Goal: Information Seeking & Learning: Learn about a topic

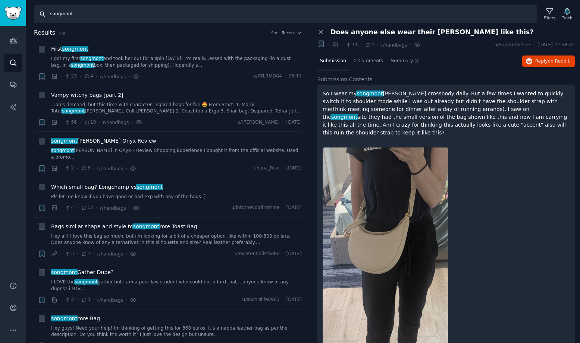
click at [92, 15] on input "songmont" at bounding box center [285, 14] width 503 height 18
drag, startPoint x: 86, startPoint y: 14, endPoint x: 42, endPoint y: 16, distance: 44.0
click at [42, 17] on input "songmont" at bounding box center [285, 14] width 503 height 18
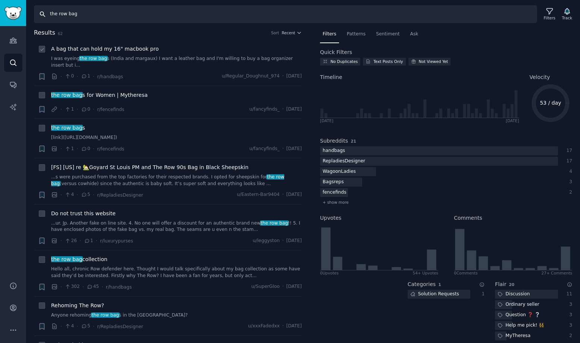
type input "the row bag"
click at [123, 53] on div "A bag that can hold my 16" macbook pro I was eyeing the row bag s (India and ma…" at bounding box center [176, 56] width 250 height 23
click at [120, 47] on span "A bag that can hold my 16" macbook pro" at bounding box center [104, 49] width 107 height 8
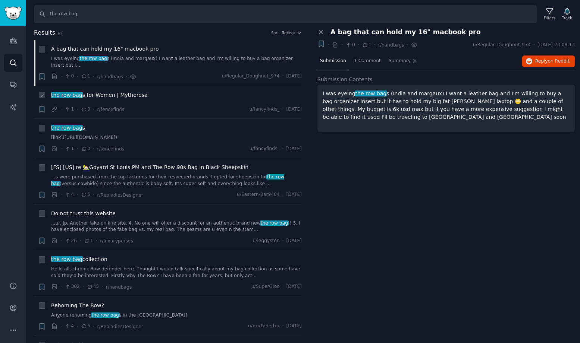
click at [103, 89] on li "+ the row bag s for Women | Mytheresa · 1 · 0 · r/fencefinds u/fancyfinds_ · [D…" at bounding box center [168, 102] width 268 height 33
click at [114, 168] on span "[FS] [US] re 🏡Goyard St Louis PM and The Row 90s Bag in Black Sheepskin" at bounding box center [149, 168] width 197 height 8
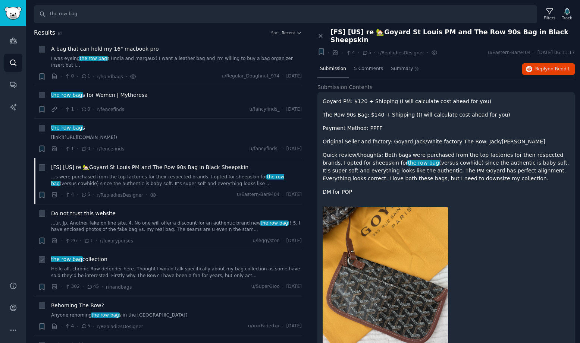
click at [68, 265] on div "the row bag collection Hello all, chronic Row defender here. Thought I would ta…" at bounding box center [176, 267] width 250 height 23
click at [78, 260] on span "the row bag" at bounding box center [66, 259] width 32 height 6
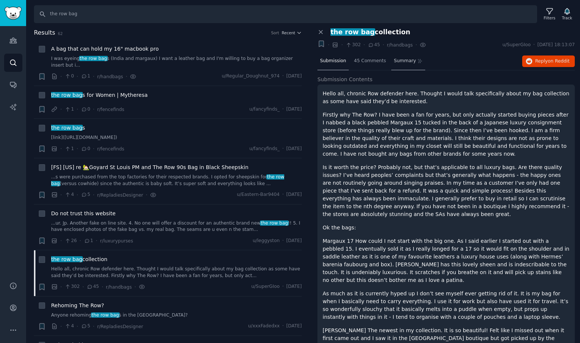
click at [404, 58] on span "Summary" at bounding box center [405, 61] width 22 height 7
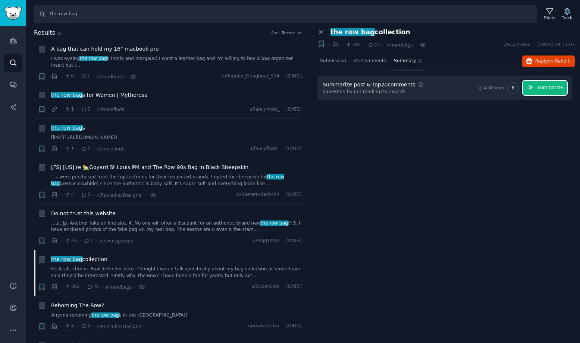
click at [552, 88] on span "Summarize" at bounding box center [550, 88] width 26 height 7
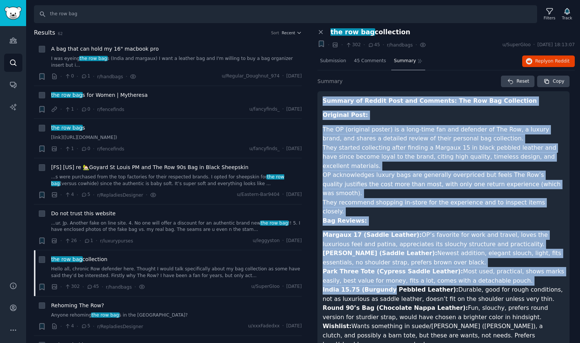
drag, startPoint x: 323, startPoint y: 101, endPoint x: 385, endPoint y: 262, distance: 172.8
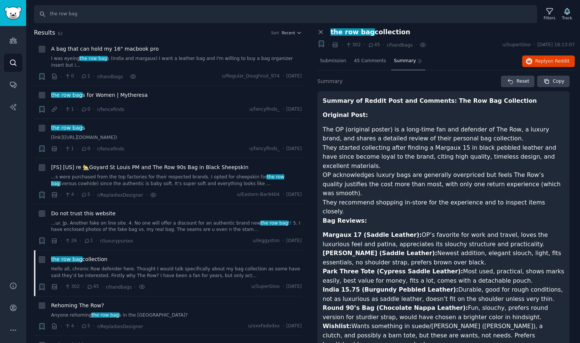
click at [357, 249] on li "[PERSON_NAME] (Saddle Leather): Newest addition, elegant slouch, light, fits es…" at bounding box center [443, 258] width 242 height 18
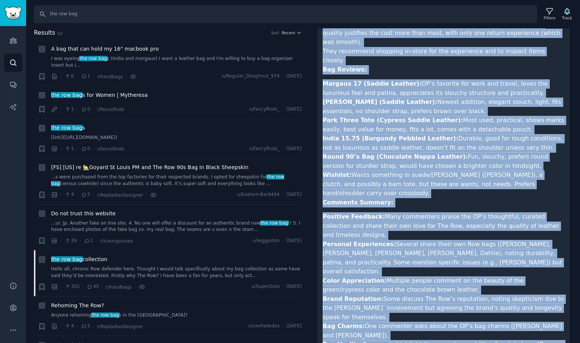
scroll to position [212, 0]
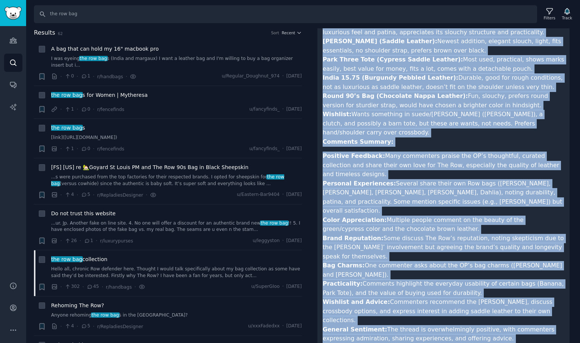
drag, startPoint x: 323, startPoint y: 100, endPoint x: 410, endPoint y: 324, distance: 240.5
click at [410, 324] on article "Summary of Reddit Post and Comments: The Row Bag Collection Original Post: The …" at bounding box center [443, 143] width 242 height 519
copy article "Loremip do Sitame Cons adi Elitsedd: Eiu Tem Inc Utlaboreet Dolorema Aliq: Eni …"
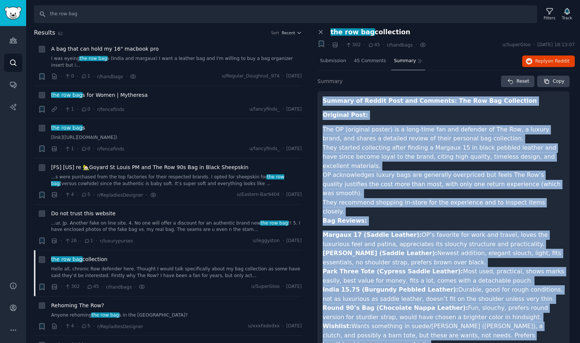
click at [376, 146] on li "They started collecting after finding a Margaux 15 in black pebbled leather and…" at bounding box center [443, 157] width 242 height 28
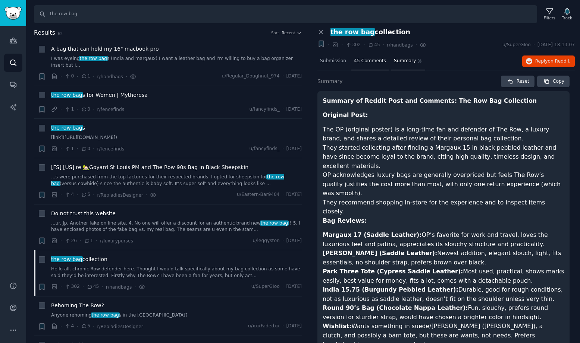
click at [365, 62] on span "45 Comments" at bounding box center [370, 61] width 32 height 7
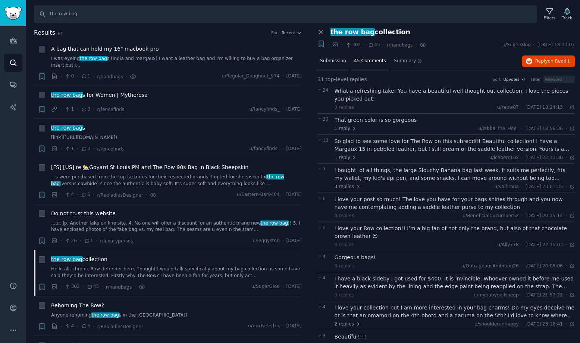
click at [340, 62] on span "Submission" at bounding box center [333, 61] width 26 height 7
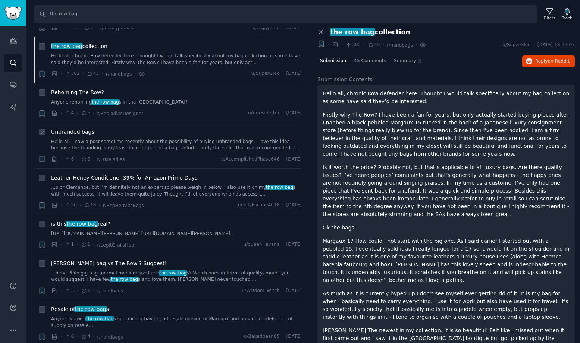
scroll to position [214, 0]
click at [129, 179] on span "Leather Honey Conditioner-39% for Amazon Prime Days" at bounding box center [124, 177] width 146 height 8
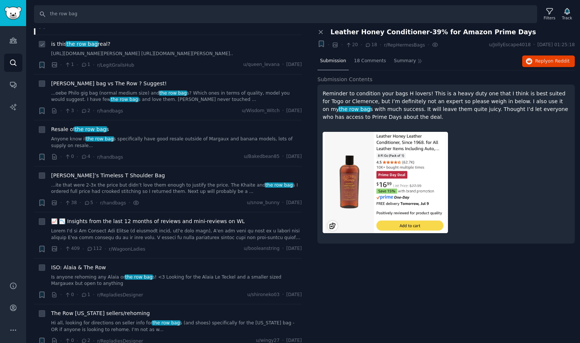
scroll to position [394, 0]
click at [103, 179] on span "[PERSON_NAME]’s Timeless T Shoulder Bag" at bounding box center [108, 175] width 114 height 8
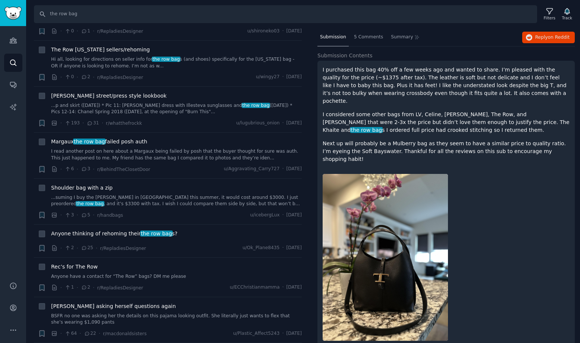
scroll to position [663, 0]
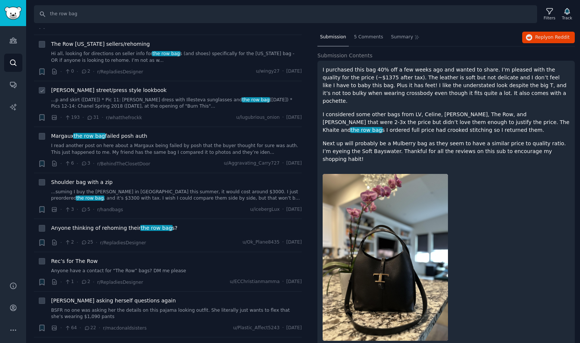
click at [109, 94] on span "[PERSON_NAME] street/press style lookbook" at bounding box center [109, 90] width 116 height 8
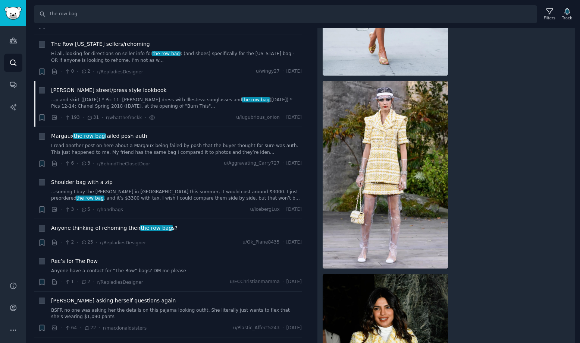
scroll to position [1233, 0]
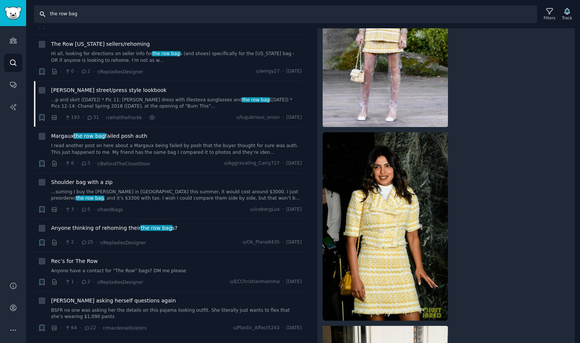
click at [104, 16] on input "the row bag" at bounding box center [285, 14] width 503 height 18
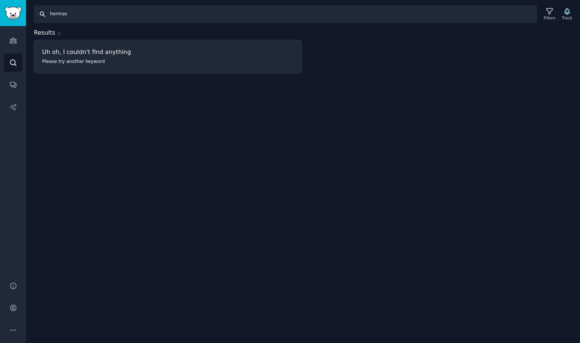
drag, startPoint x: 73, startPoint y: 15, endPoint x: 45, endPoint y: 13, distance: 28.3
click at [45, 14] on input "hermas" at bounding box center [285, 14] width 503 height 18
paste input "Hermè"
type input "Hermès"
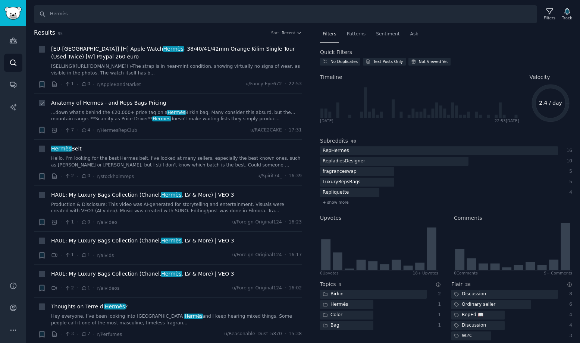
click at [138, 105] on span "Anatomy of Hermes - and Reps Bags Pricing" at bounding box center [108, 103] width 115 height 8
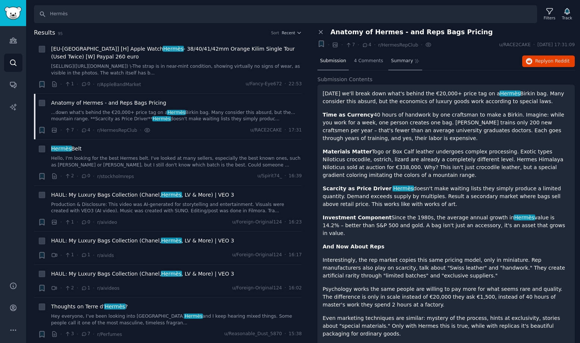
click at [404, 63] on span "Summary" at bounding box center [402, 61] width 22 height 7
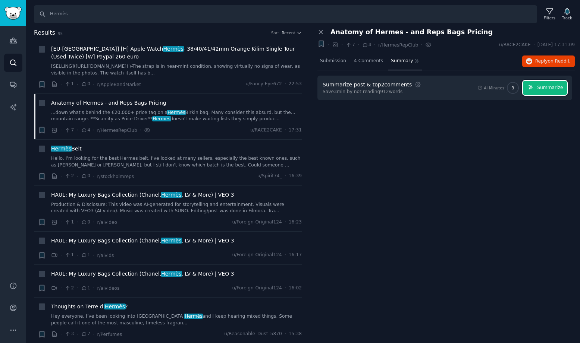
click at [542, 89] on span "Summarize" at bounding box center [550, 88] width 26 height 7
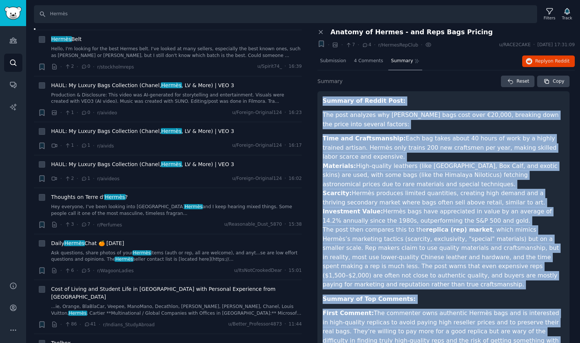
scroll to position [102, 0]
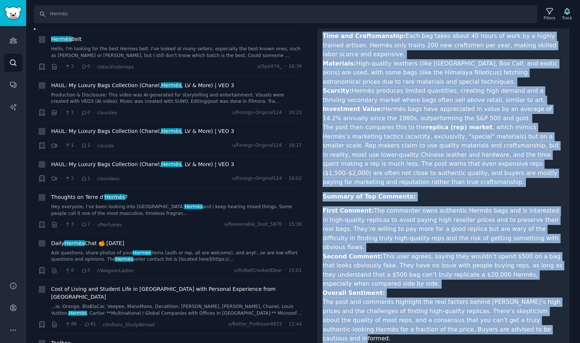
drag, startPoint x: 323, startPoint y: 100, endPoint x: 486, endPoint y: 335, distance: 286.3
click at [486, 334] on div "Summary of Reddit Post: The post analyzes why [PERSON_NAME] bags cost over €20,…" at bounding box center [443, 171] width 252 height 365
copy article "Loremip do Sitame Cons: Adi elit seddoeiu tem Incidi Utlabo etdo magn aliq €53,…"
click at [94, 198] on span "Thoughts on [PERSON_NAME] ?" at bounding box center [89, 197] width 77 height 8
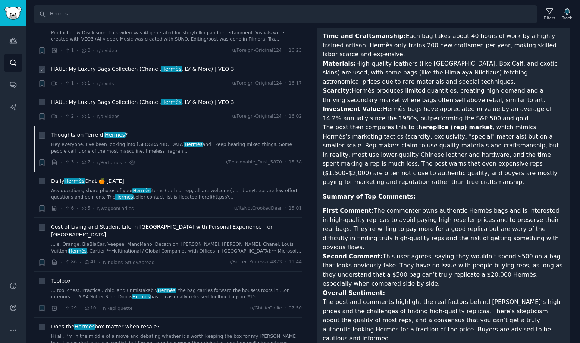
scroll to position [184, 0]
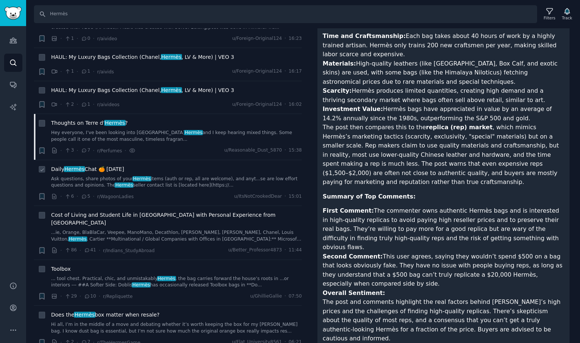
click at [105, 173] on div "Daily Hermès Chat 🍊 [DATE] Ask questions, share photos of your Hermès items (au…" at bounding box center [176, 176] width 250 height 23
click at [87, 168] on span "Daily Hermès Chat 🍊 [DATE]" at bounding box center [87, 169] width 73 height 8
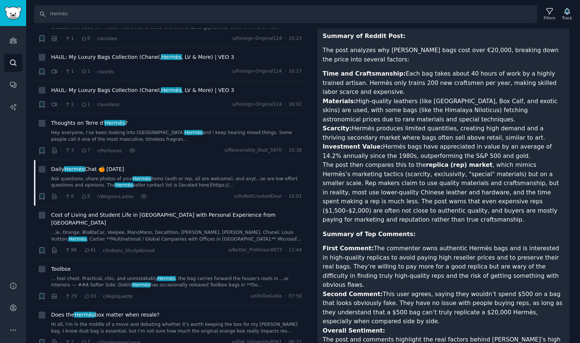
scroll to position [102, 0]
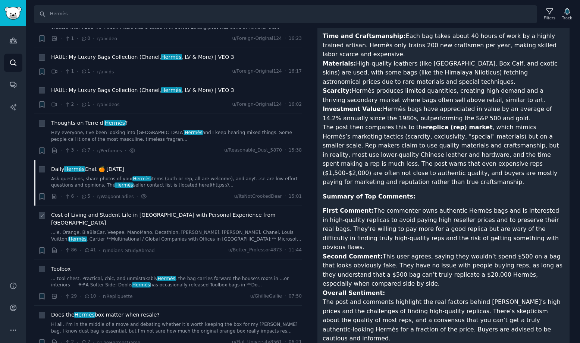
click at [126, 218] on span "Cost of Living and Student Life in [GEOGRAPHIC_DATA] with Personal Experience f…" at bounding box center [176, 219] width 250 height 16
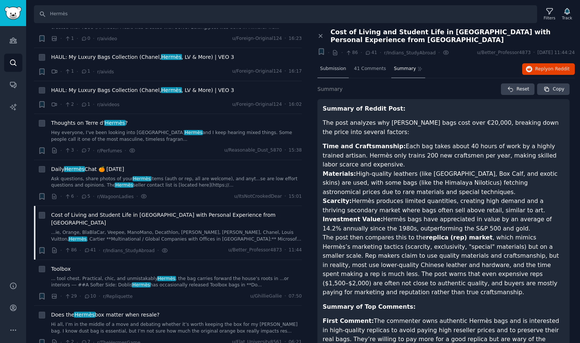
click at [324, 66] on span "Submission" at bounding box center [333, 69] width 26 height 7
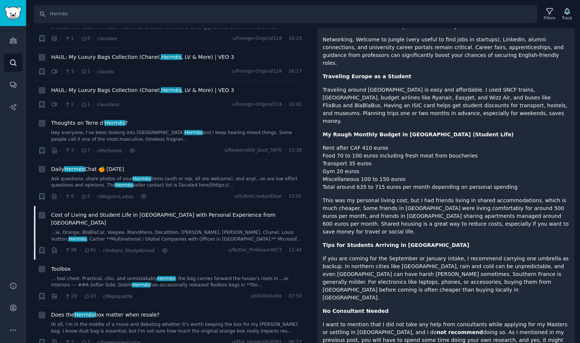
scroll to position [1124, 0]
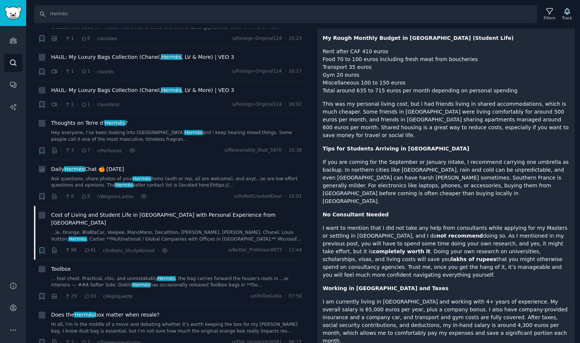
click at [124, 169] on span "Daily Hermès Chat 🍊 [DATE]" at bounding box center [87, 169] width 73 height 8
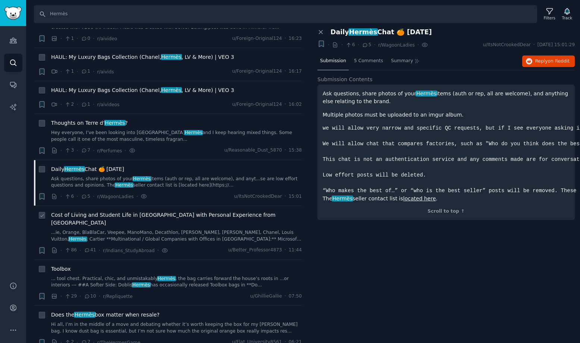
click at [136, 210] on li "+ Cost of Living and Student Life in [GEOGRAPHIC_DATA] with Personal Experience…" at bounding box center [168, 233] width 268 height 54
click at [135, 216] on span "Cost of Living and Student Life in [GEOGRAPHIC_DATA] with Personal Experience f…" at bounding box center [176, 219] width 250 height 16
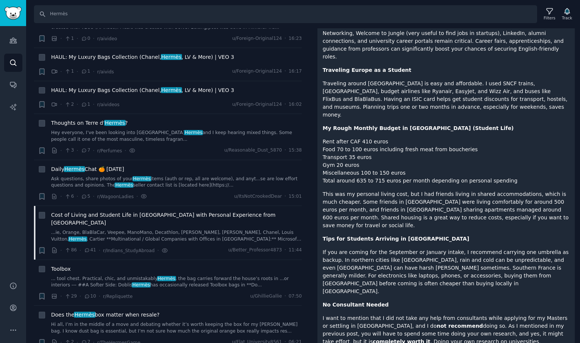
scroll to position [1124, 0]
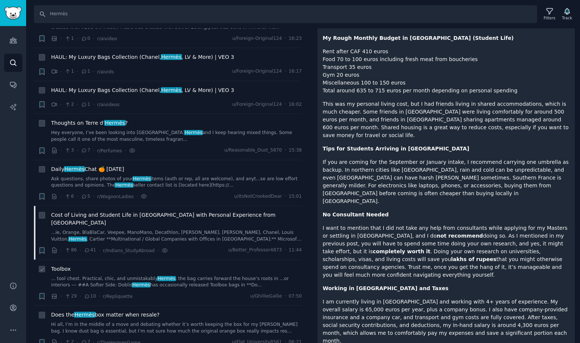
click at [62, 265] on span "Toolbox" at bounding box center [61, 269] width 20 height 8
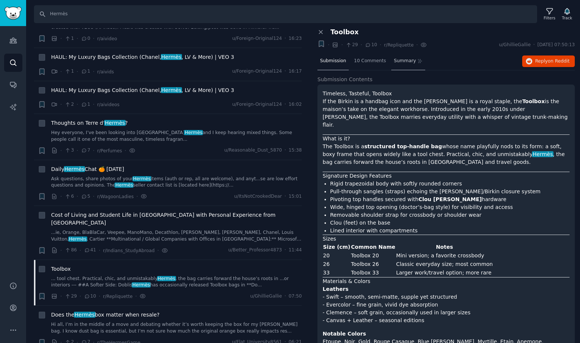
click at [405, 63] on span "Summary" at bounding box center [405, 61] width 22 height 7
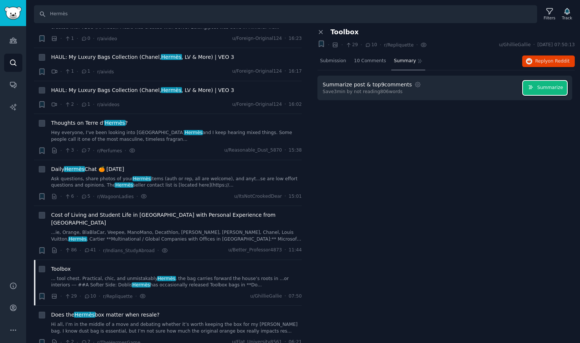
click at [538, 91] on span "Summarize" at bounding box center [550, 88] width 26 height 7
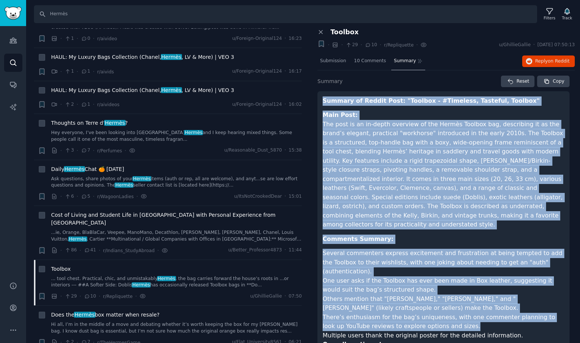
drag, startPoint x: 322, startPoint y: 100, endPoint x: 452, endPoint y: 312, distance: 248.8
click at [452, 312] on article "Summary of Reddit Post: "Toolbox - #Timeless, Tasteful, Toolbox" Main Post: The…" at bounding box center [443, 244] width 242 height 295
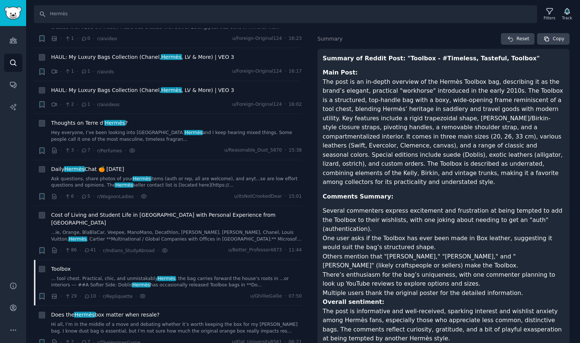
click at [391, 326] on article "Summary of Reddit Post: "Toolbox - #Timeless, Tasteful, Toolbox" Main Post: The…" at bounding box center [443, 201] width 242 height 295
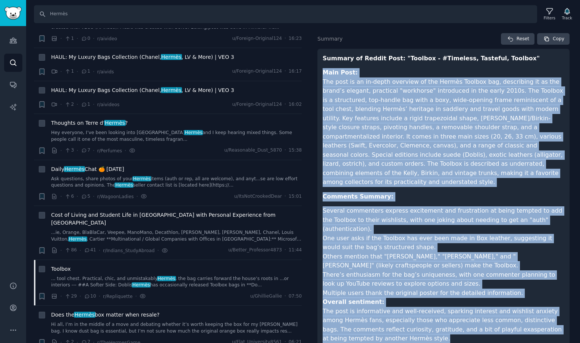
drag, startPoint x: 397, startPoint y: 324, endPoint x: 314, endPoint y: 67, distance: 269.7
click at [314, 67] on div "Close panel Toolbox + · · 29 · 10 · r/Repliquette · u/GhillieGallie · [DATE] 07…" at bounding box center [446, 174] width 268 height 376
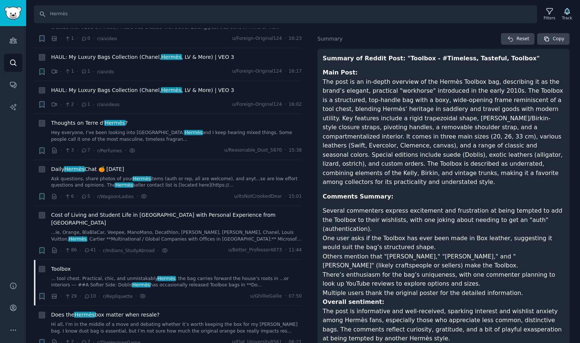
click at [329, 62] on p "Summary of Reddit Post: "Toolbox - #Timeless, Tasteful, Toolbox"" at bounding box center [443, 58] width 242 height 9
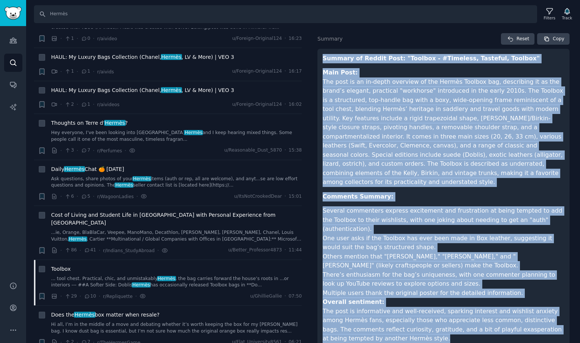
drag, startPoint x: 321, startPoint y: 58, endPoint x: 520, endPoint y: 365, distance: 365.3
click at [520, 343] on html "Audiences Search Conversations AI Reports Help Account More Search Hermès Filte…" at bounding box center [290, 171] width 580 height 343
copy article "Loremip do Sitame Cons: "Adipisc - #Elitsedd, Eiusmodt, Incidid" Utla Etdo: Mag…"
click at [353, 206] on li "Several commenters express excitement and frustration at being tempted to add t…" at bounding box center [443, 220] width 242 height 28
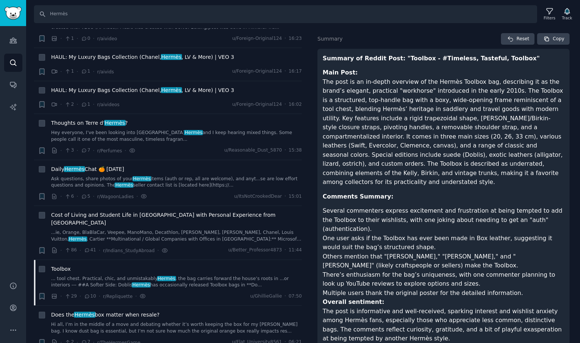
scroll to position [0, 0]
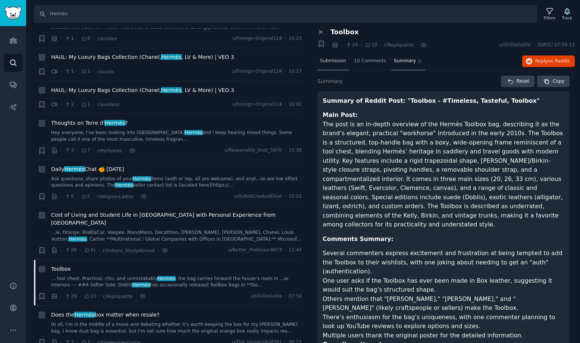
click at [333, 64] on div "Submission" at bounding box center [332, 62] width 31 height 18
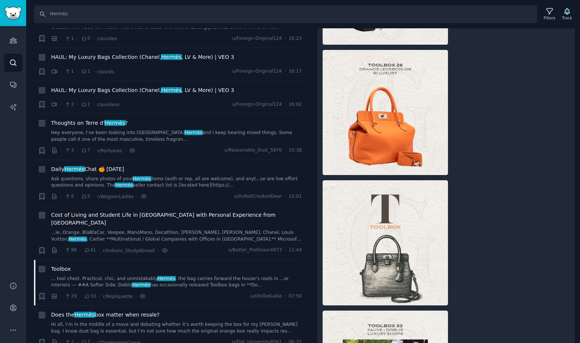
scroll to position [703, 0]
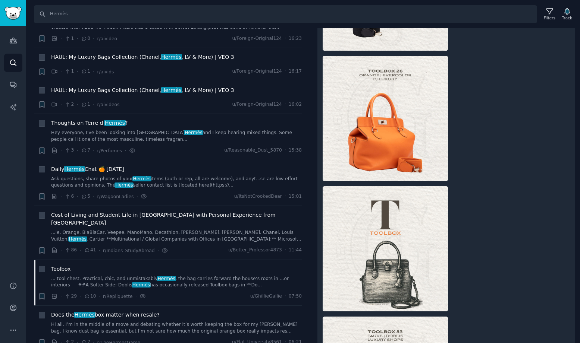
click at [384, 127] on img at bounding box center [384, 118] width 125 height 125
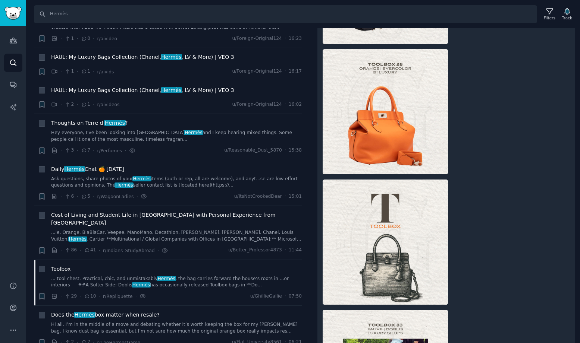
scroll to position [711, 0]
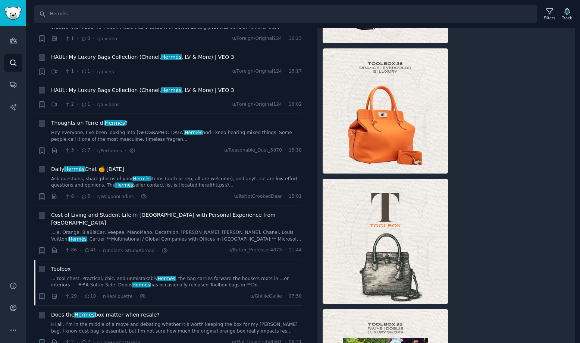
click at [383, 110] on img at bounding box center [384, 110] width 125 height 125
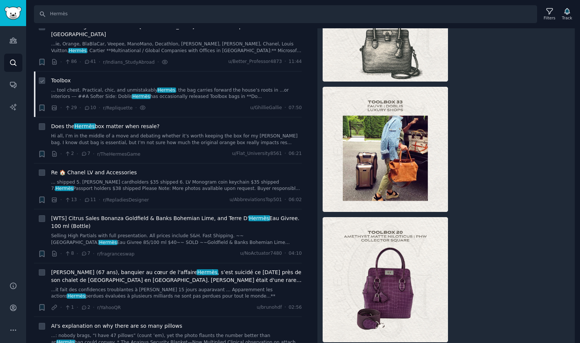
scroll to position [378, 0]
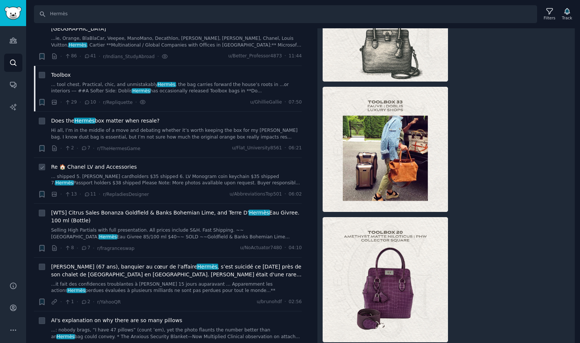
click at [111, 163] on span "Re 🏠 Chanel LV and Accessories" at bounding box center [94, 167] width 86 height 8
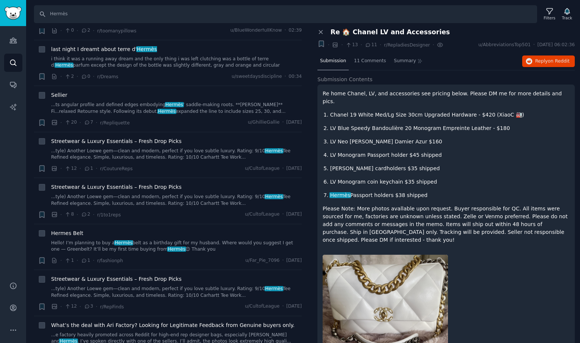
scroll to position [701, 0]
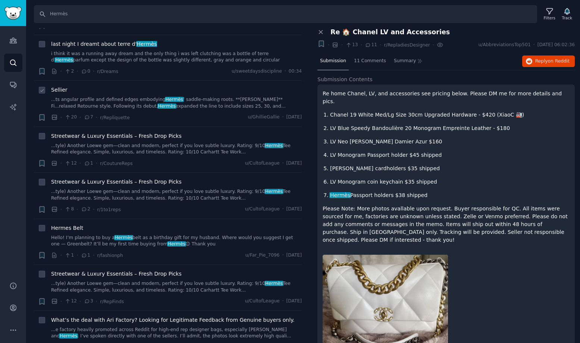
click at [120, 97] on link "...ts angular profile and defined edges embodying Hermès ’ saddle-making roots.…" at bounding box center [176, 103] width 250 height 13
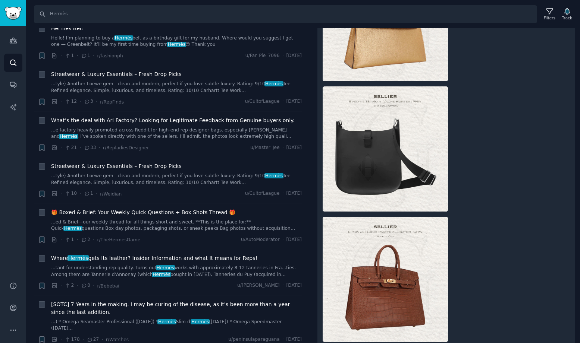
scroll to position [918, 0]
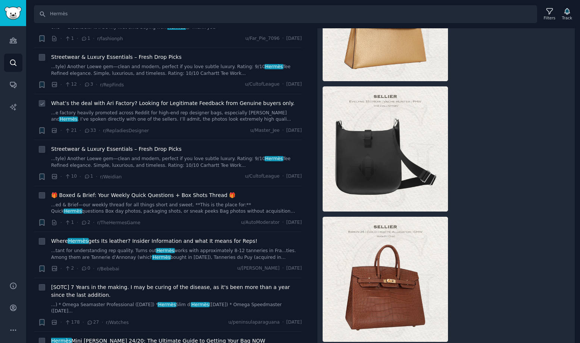
click at [131, 100] on span "What’s the deal with Ari Factory? Looking for Legitimate Feedback from Genuine …" at bounding box center [172, 104] width 243 height 8
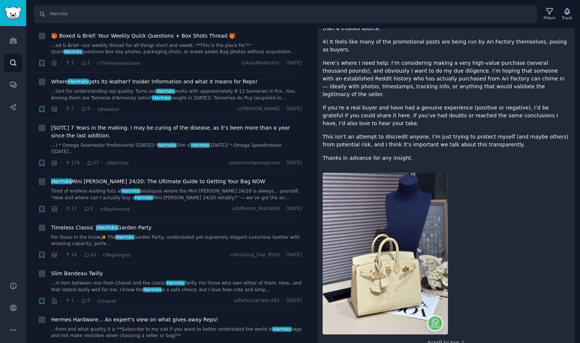
scroll to position [1086, 0]
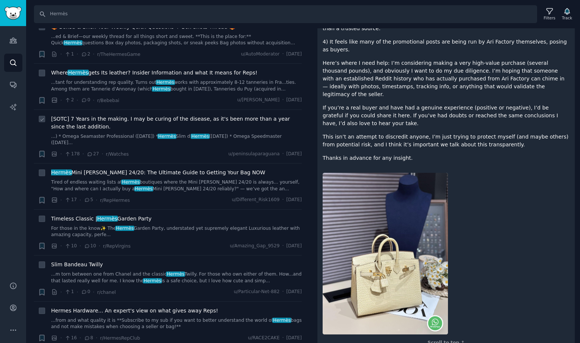
click at [148, 115] on span "[SOTC] 7 Years in the making. I may be curing of the disease, as it's been more…" at bounding box center [176, 123] width 250 height 16
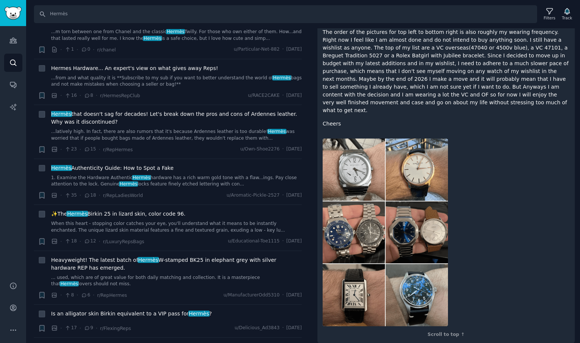
scroll to position [1335, 0]
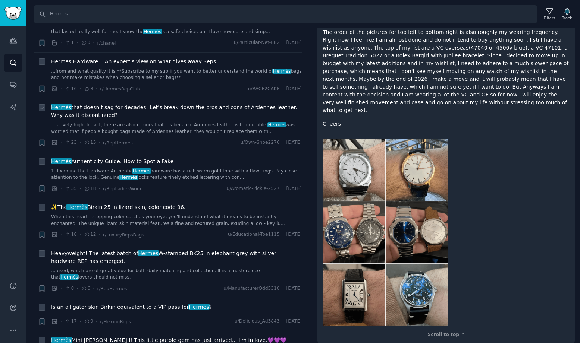
click at [143, 98] on li "+ [PERSON_NAME] that doesn't sag for decades! Let's break down the pros and con…" at bounding box center [168, 125] width 268 height 54
click at [143, 104] on span "Hermès that doesn't sag for decades! Let's break down the pros and cons of Arde…" at bounding box center [176, 112] width 250 height 16
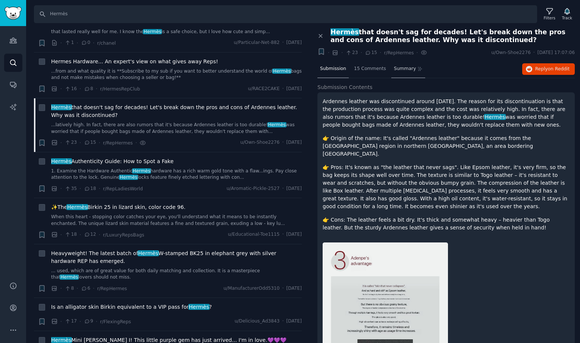
click at [403, 67] on span "Summary" at bounding box center [405, 69] width 22 height 7
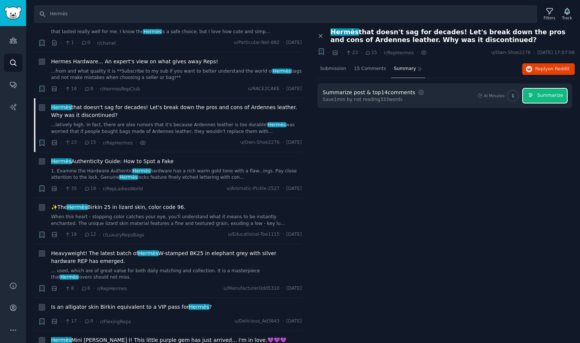
click at [548, 92] on button "Summarize" at bounding box center [545, 96] width 44 height 15
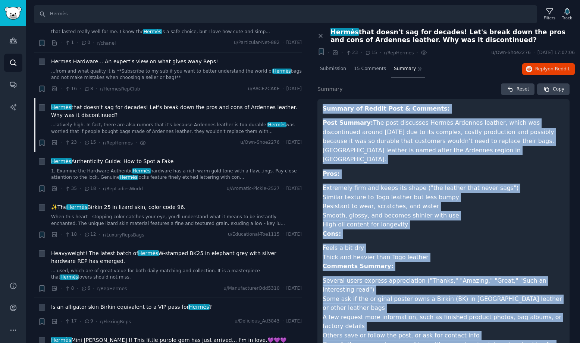
scroll to position [19, 0]
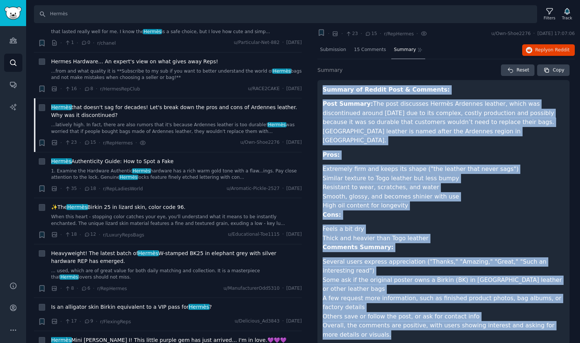
drag, startPoint x: 324, startPoint y: 108, endPoint x: 470, endPoint y: 329, distance: 265.2
click at [470, 329] on article "Summary of Reddit Post & Comments: Post Summary: The post discusses Hermès Arde…" at bounding box center [443, 212] width 242 height 255
copy article "Loremip do Sitame Cons & Adipisci: Elit Seddoei: Tem inci utlaboree Dolore Magn…"
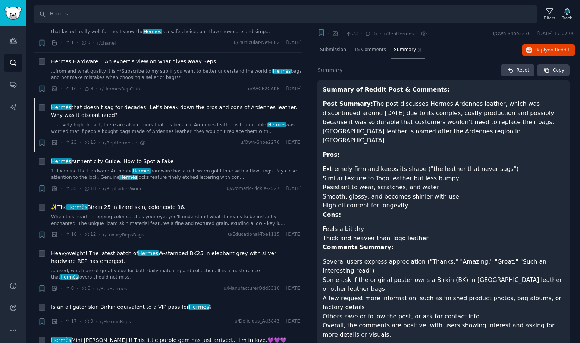
click at [394, 101] on p "Post Summary: The post discusses Hermès Ardennes leather, which was discontinue…" at bounding box center [443, 123] width 242 height 46
click at [91, 20] on input "Hermès" at bounding box center [285, 14] width 503 height 18
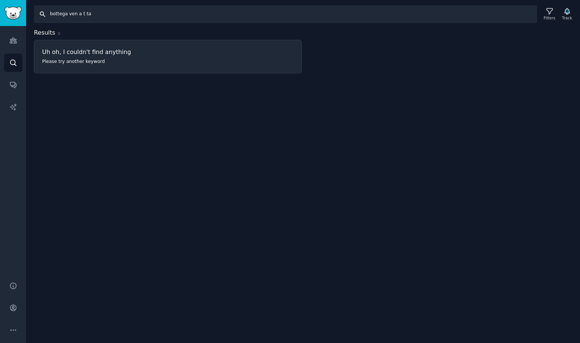
drag, startPoint x: 97, startPoint y: 16, endPoint x: 43, endPoint y: 13, distance: 54.1
click at [41, 13] on input "bottega ven a t ta" at bounding box center [285, 14] width 503 height 18
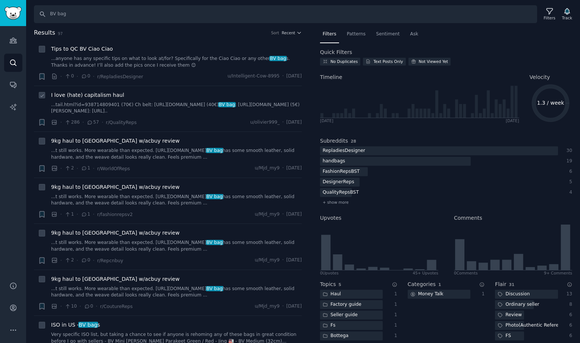
click at [101, 100] on div "I love (hate) capitalism haul ...tail.html?id=938714809401 (70€) Ch belt: [URL]…" at bounding box center [176, 102] width 250 height 23
click at [100, 96] on span "I love (hate) capitalism haul" at bounding box center [87, 95] width 73 height 8
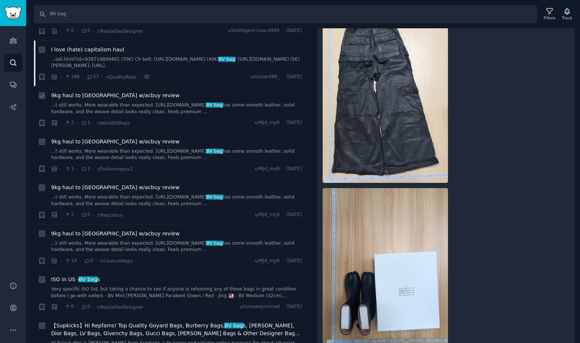
scroll to position [46, 0]
click at [124, 142] on span "9kg haul to [GEOGRAPHIC_DATA] w/acbuy review" at bounding box center [115, 141] width 128 height 8
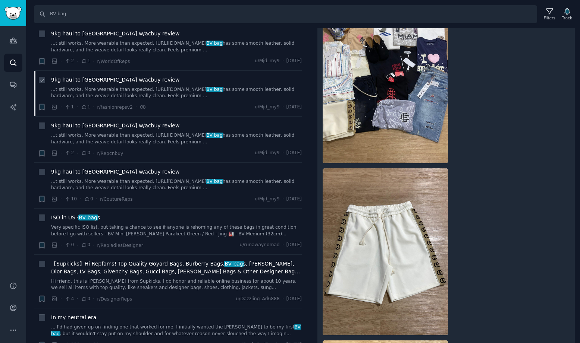
scroll to position [110, 0]
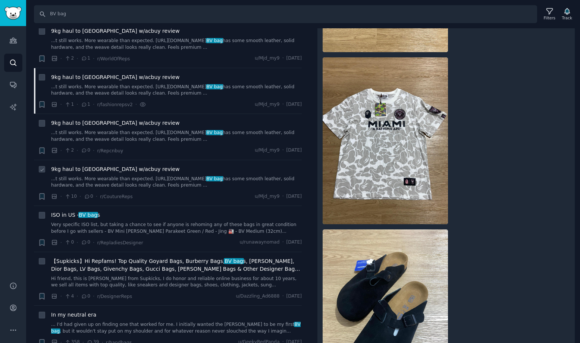
click at [124, 167] on span "9kg haul to [GEOGRAPHIC_DATA] w/acbuy review" at bounding box center [115, 169] width 128 height 8
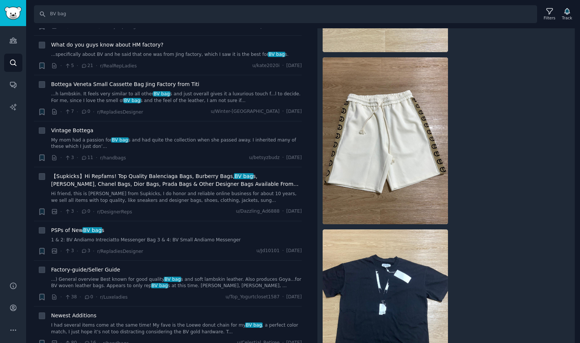
scroll to position [659, 0]
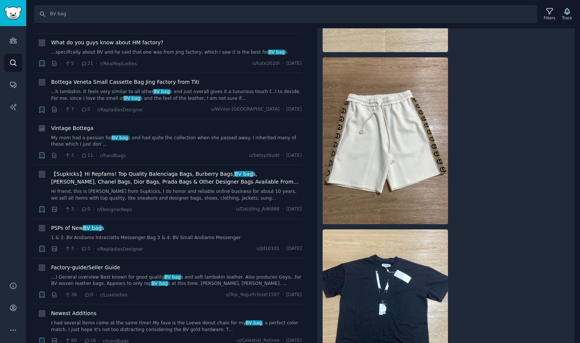
click at [79, 127] on span "Vintage Bottega" at bounding box center [72, 128] width 42 height 8
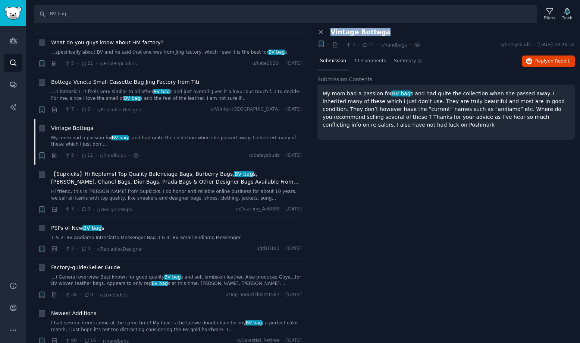
drag, startPoint x: 384, startPoint y: 33, endPoint x: 327, endPoint y: 32, distance: 57.0
click at [327, 32] on div "Vintage Bottega" at bounding box center [449, 32] width 249 height 8
copy span "Vintage Bottega"
drag, startPoint x: 74, startPoint y: 14, endPoint x: 42, endPoint y: 14, distance: 31.7
click at [42, 14] on input "BV bag" at bounding box center [285, 14] width 503 height 18
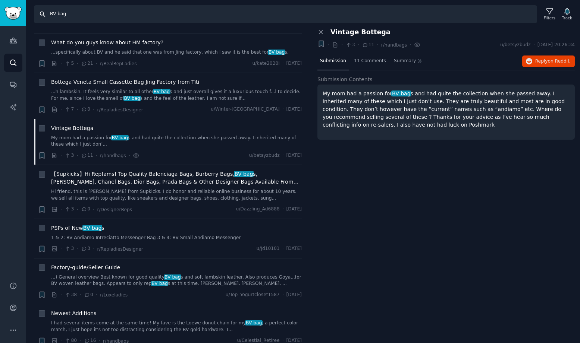
paste input "Vintage Bottega"
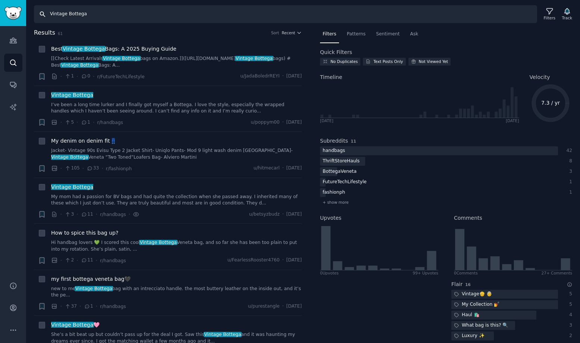
drag, startPoint x: 67, startPoint y: 17, endPoint x: 47, endPoint y: 16, distance: 20.1
click at [47, 16] on input "Vintage Bottega" at bounding box center [285, 14] width 503 height 18
click at [57, 16] on input "Vintage Bottega" at bounding box center [285, 14] width 503 height 18
drag, startPoint x: 67, startPoint y: 15, endPoint x: 40, endPoint y: 13, distance: 27.6
click at [40, 13] on input "Vintage Bottega" at bounding box center [285, 14] width 503 height 18
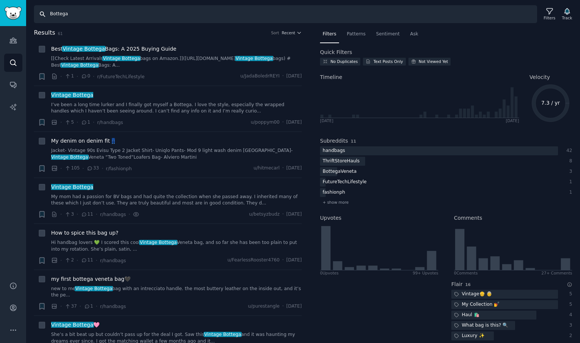
type input "Bottega"
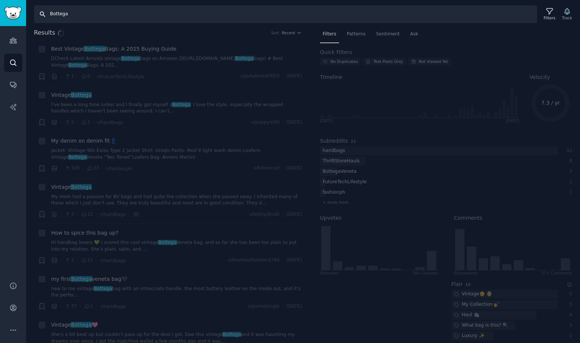
click at [107, 16] on input "Bottega" at bounding box center [285, 14] width 503 height 18
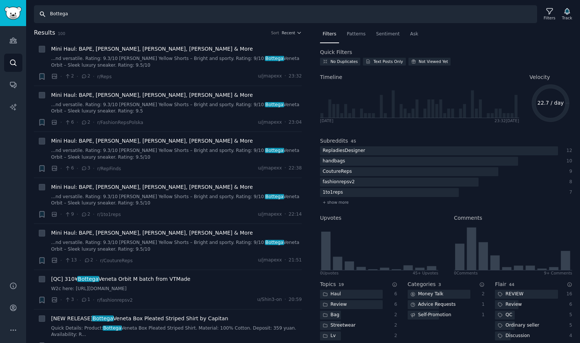
scroll to position [10, 0]
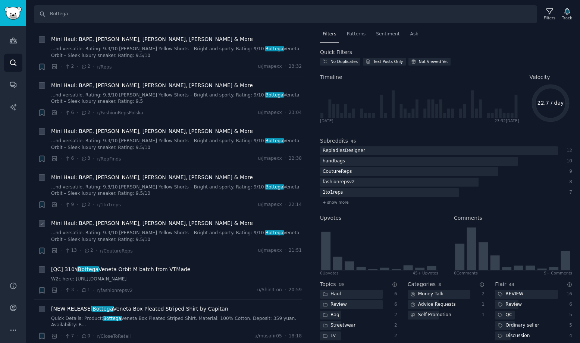
click at [139, 221] on span "Mini Haul: BAPE, [PERSON_NAME], [PERSON_NAME], [PERSON_NAME] & More" at bounding box center [152, 224] width 202 height 8
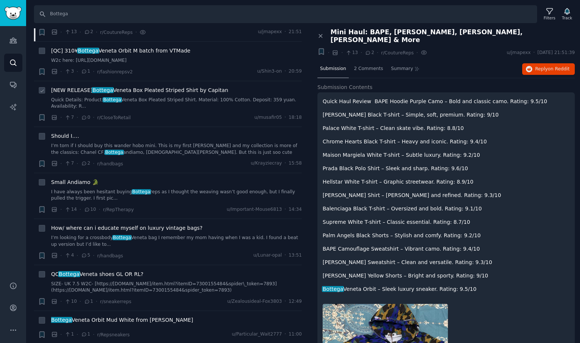
scroll to position [258, 0]
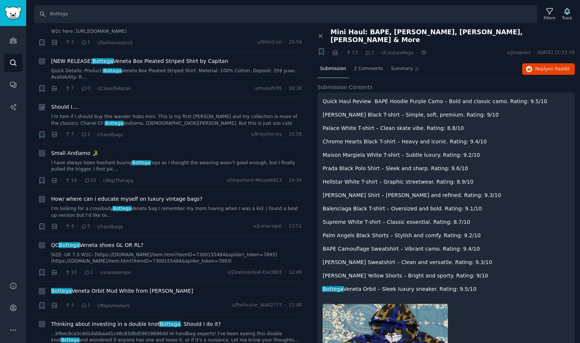
click at [64, 110] on span "Should I…." at bounding box center [65, 107] width 28 height 8
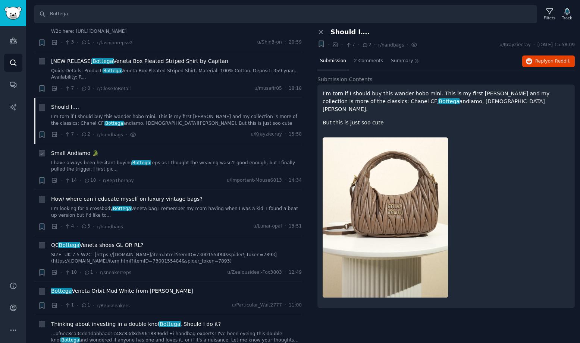
click at [83, 155] on span "Small Andiamo 🐊" at bounding box center [74, 153] width 47 height 8
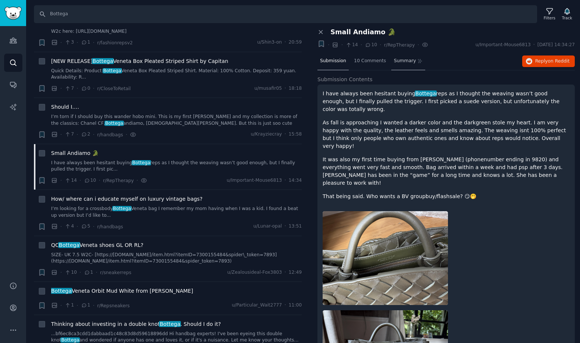
click at [408, 62] on span "Summary" at bounding box center [405, 61] width 22 height 7
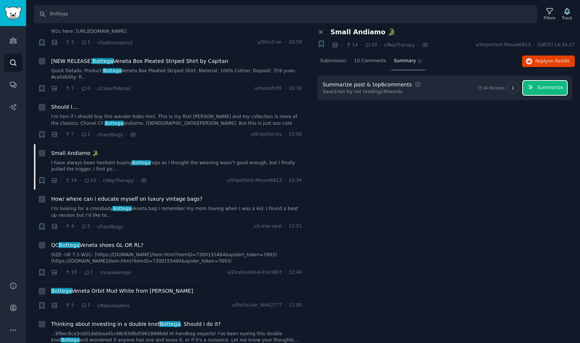
click at [547, 91] on button "Summarize" at bounding box center [545, 88] width 44 height 15
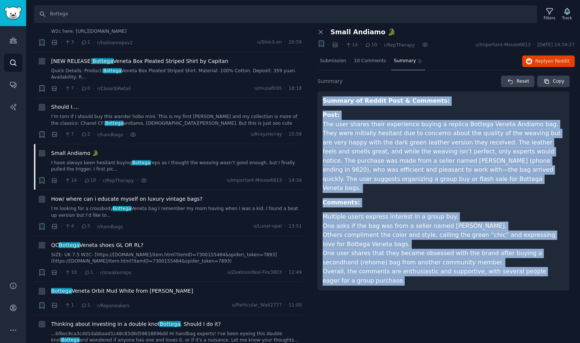
drag, startPoint x: 323, startPoint y: 100, endPoint x: 420, endPoint y: 284, distance: 208.4
click at [420, 284] on div "Summary Reset Copy Summary of Reddit Post & Comments: Post: The user shares the…" at bounding box center [445, 184] width 257 height 228
copy article "Loremip do Sitame Cons & Adipisci: Elit: Sed doei tempor incid utlaboreet dolor…"
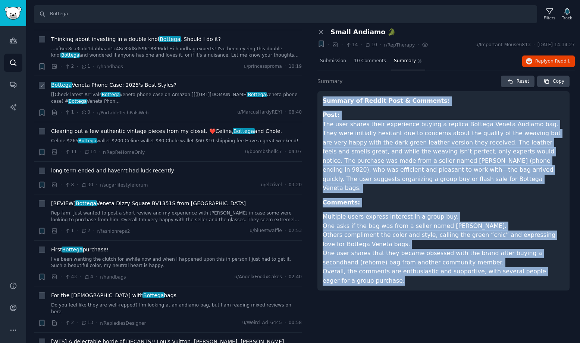
scroll to position [575, 0]
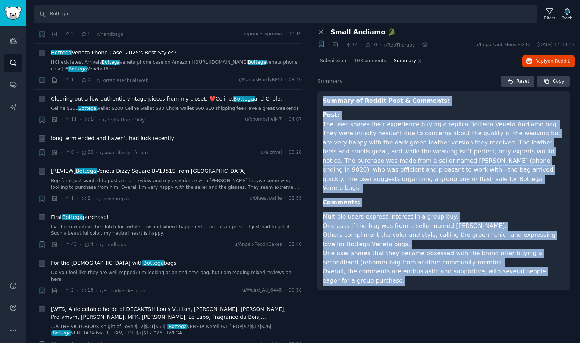
click at [124, 139] on span "long term ended and haven’t had luck recently" at bounding box center [112, 139] width 123 height 8
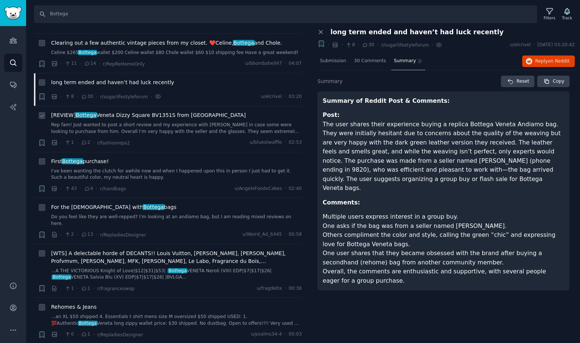
scroll to position [632, 0]
click at [101, 161] on span "First Bottega purchase!" at bounding box center [80, 161] width 58 height 8
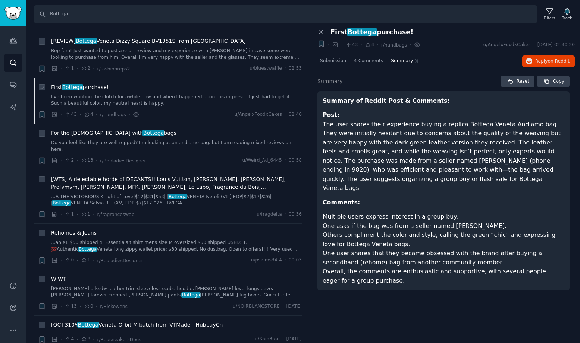
scroll to position [706, 0]
click at [337, 63] on span "Submission" at bounding box center [333, 61] width 26 height 7
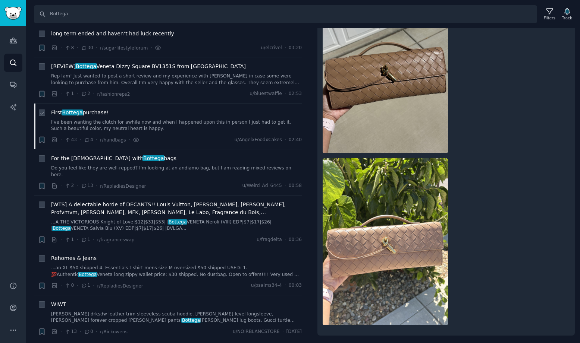
scroll to position [676, 0]
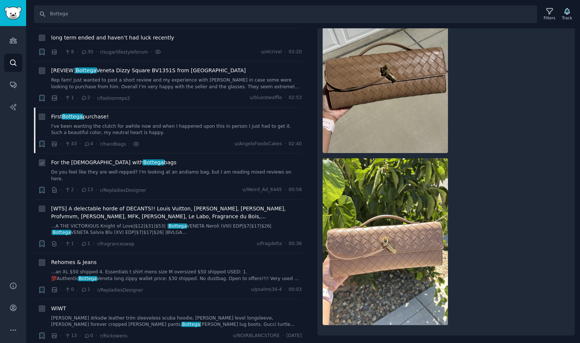
click at [87, 162] on span "For the [DEMOGRAPHIC_DATA] with Bottega bags" at bounding box center [113, 163] width 125 height 8
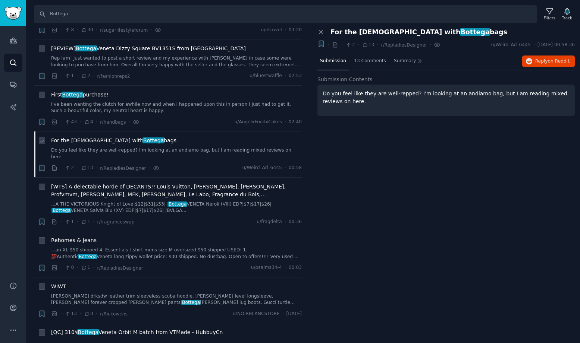
scroll to position [596, 0]
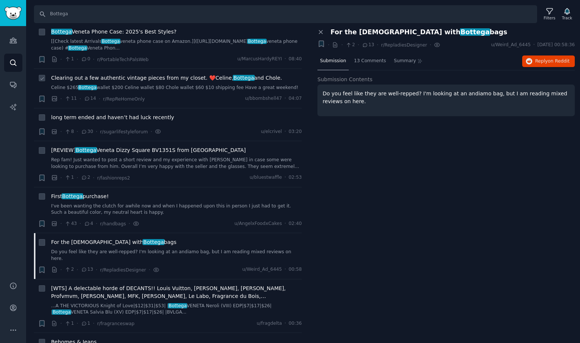
click at [118, 78] on span "Clearing out a few authentic vintage pieces from my closet. ❤️Celine, Bottega a…" at bounding box center [166, 78] width 231 height 8
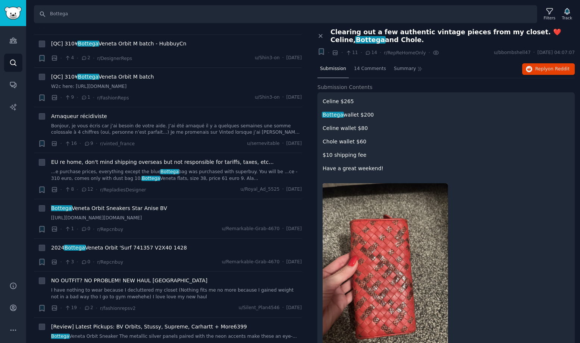
scroll to position [1053, 0]
click at [81, 112] on span "Arnaqueur récidiviste" at bounding box center [79, 116] width 56 height 8
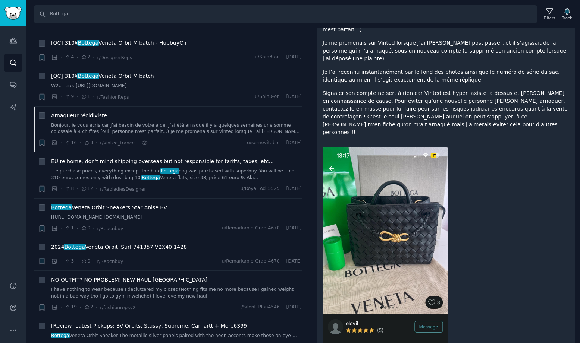
scroll to position [169, 0]
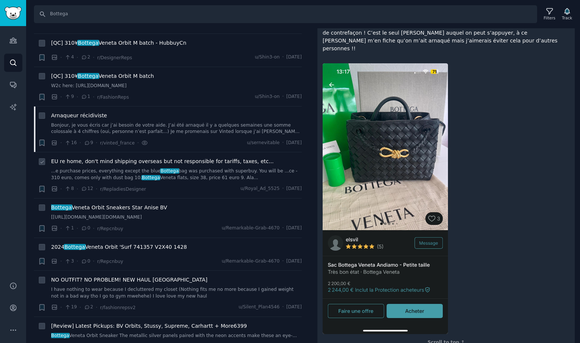
click at [111, 158] on span "EU re home, don't mind shipping overseas but not responsible for tariffs, taxes…" at bounding box center [162, 162] width 223 height 8
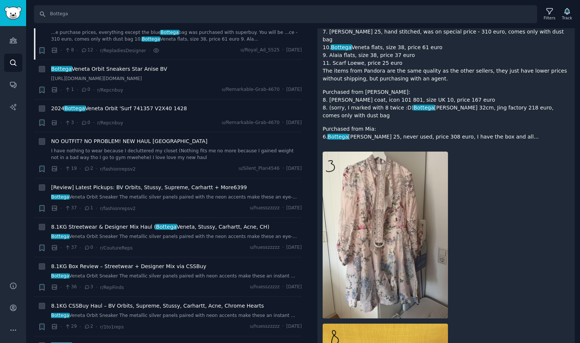
scroll to position [1193, 0]
click at [116, 137] on span "NO OUTFIT? NO PROBLEM! NEW HAUL [GEOGRAPHIC_DATA]" at bounding box center [129, 141] width 156 height 8
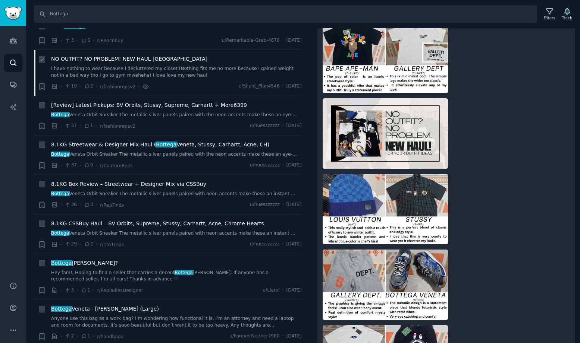
scroll to position [1285, 0]
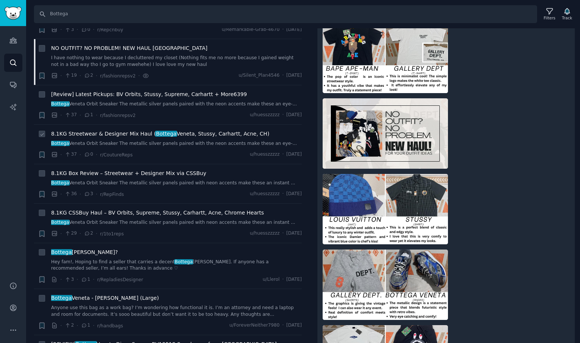
click at [114, 130] on span "8.1KG Streetwear & Designer Mix Haul ( Bottega Veneta, Stussy, Carhartt, Acne, …" at bounding box center [160, 134] width 218 height 8
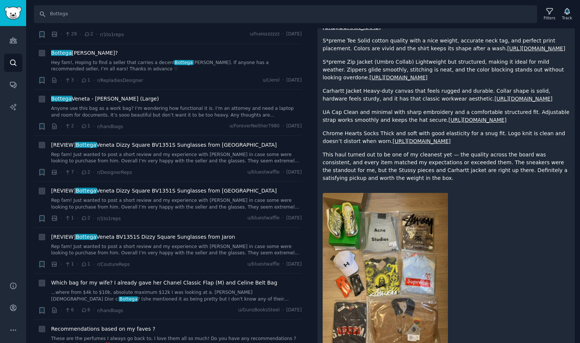
scroll to position [1486, 0]
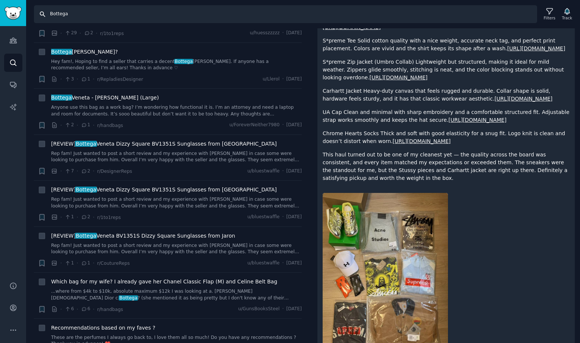
click at [92, 15] on input "Bottega" at bounding box center [285, 14] width 503 height 18
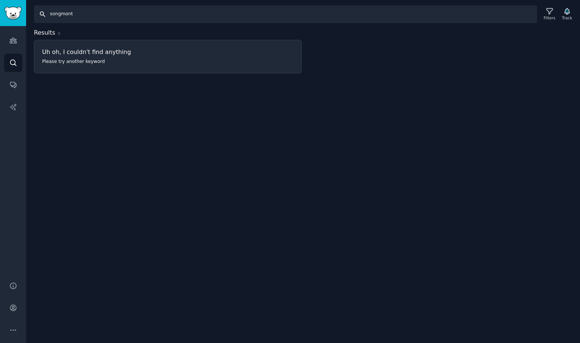
drag, startPoint x: 86, startPoint y: 14, endPoint x: 33, endPoint y: 13, distance: 52.9
click at [33, 13] on div "Search songmont Filters Track" at bounding box center [302, 11] width 553 height 23
paste input "fleuron"
type input "fleuron"
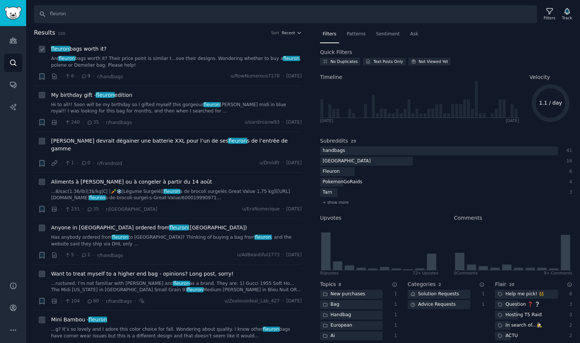
click at [88, 49] on span "fleuron bags worth it?" at bounding box center [79, 49] width 56 height 8
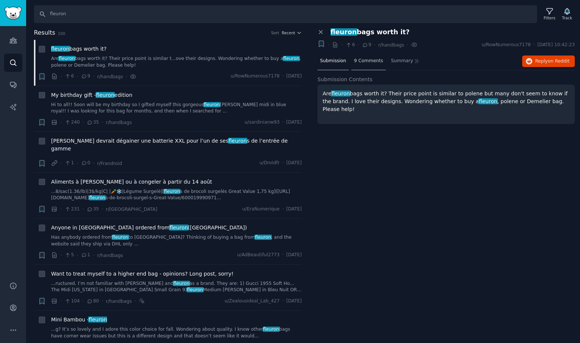
click at [372, 60] on span "9 Comments" at bounding box center [368, 61] width 29 height 7
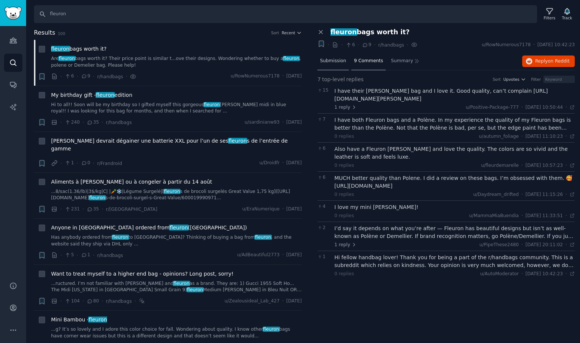
click at [338, 60] on span "Submission" at bounding box center [333, 61] width 26 height 7
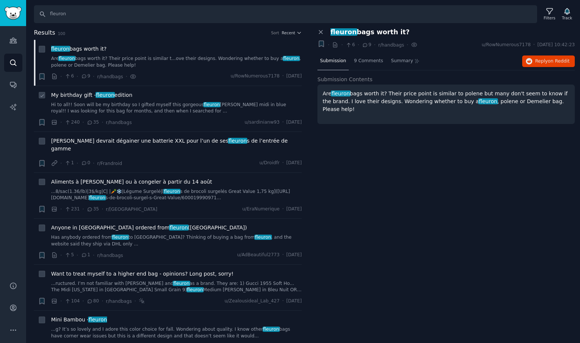
click at [116, 93] on span "My birthday gift - fleuron edition" at bounding box center [91, 95] width 81 height 8
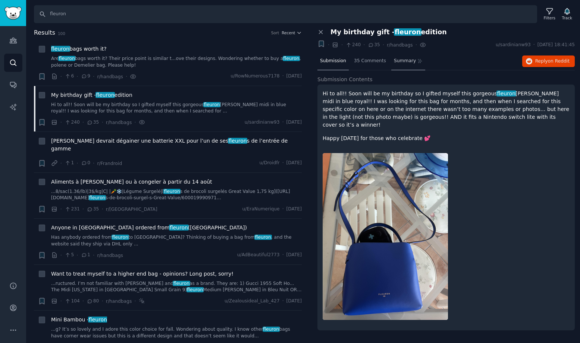
click at [407, 62] on span "Summary" at bounding box center [405, 61] width 22 height 7
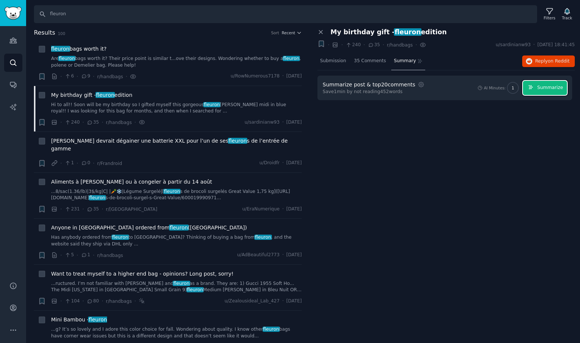
click at [555, 87] on span "Summarize" at bounding box center [550, 88] width 26 height 7
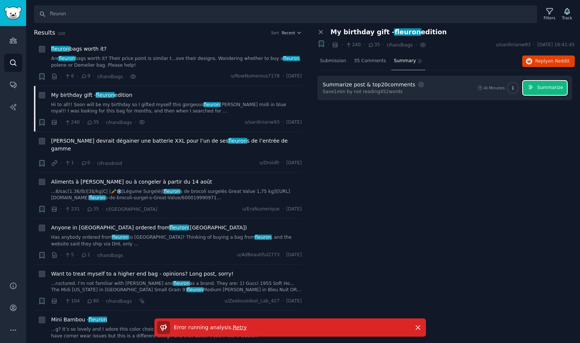
click at [549, 88] on span "Summarize" at bounding box center [550, 88] width 26 height 7
click at [548, 92] on button "Summarize" at bounding box center [545, 88] width 44 height 15
click at [541, 85] on span "Summarize" at bounding box center [550, 88] width 26 height 7
click at [140, 178] on span "Aliments à [PERSON_NAME] ou à congeler à partir du 14 août" at bounding box center [131, 182] width 161 height 8
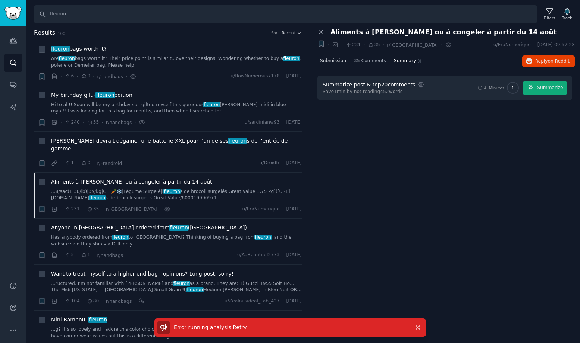
click at [332, 60] on span "Submission" at bounding box center [333, 61] width 26 height 7
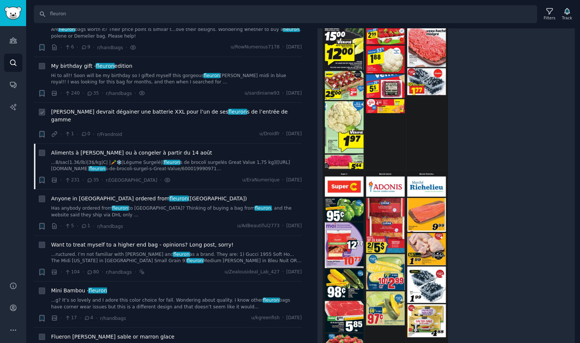
scroll to position [35, 0]
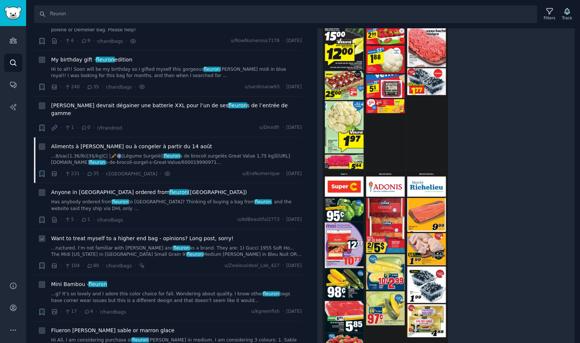
click at [123, 235] on span "Want to treat myself to a higher end bag - opinions? Long post, sorry!" at bounding box center [142, 239] width 182 height 8
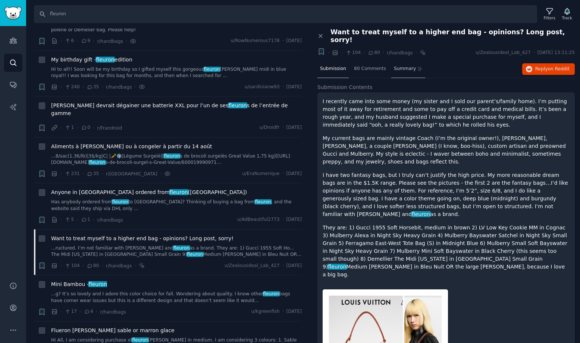
click at [401, 66] on span "Summary" at bounding box center [405, 69] width 22 height 7
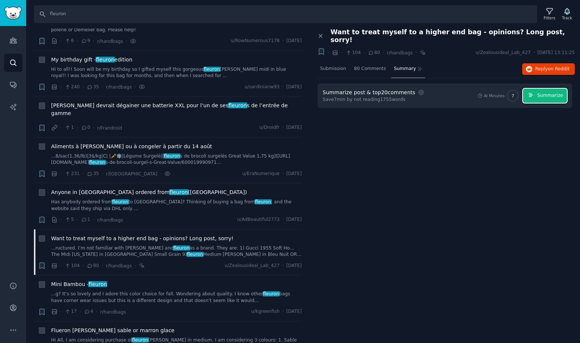
click at [535, 89] on button "Summarize" at bounding box center [545, 96] width 44 height 15
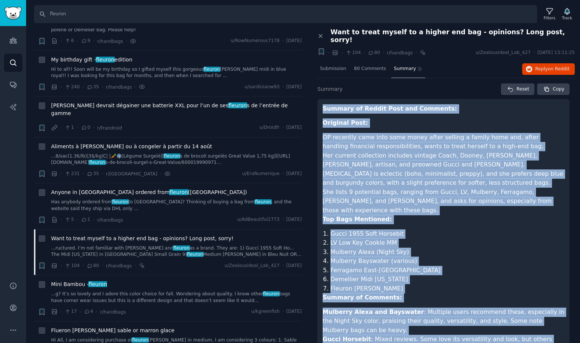
scroll to position [184, 0]
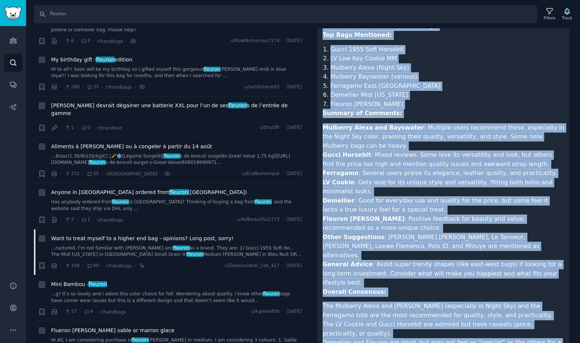
drag, startPoint x: 324, startPoint y: 100, endPoint x: 456, endPoint y: 341, distance: 275.1
click at [456, 341] on div "Summary Reset Copy Summary of Reddit Post and Comments: Original Post: OP recen…" at bounding box center [445, 141] width 257 height 495
copy article "Summary of Reddit Post and Comments: Original Post: OP recently came into some …"
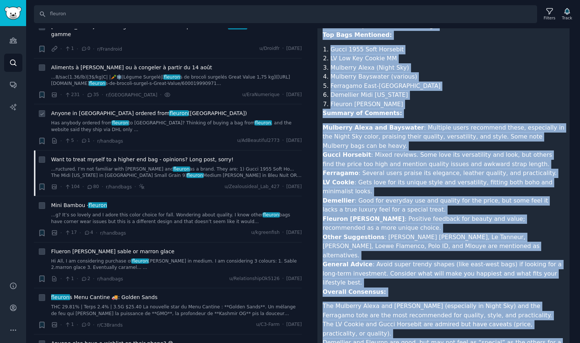
scroll to position [177, 0]
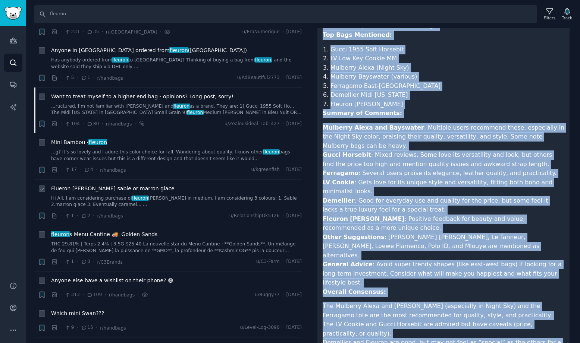
click at [89, 185] on span "Flueron [PERSON_NAME] sable or marron glace" at bounding box center [112, 189] width 123 height 8
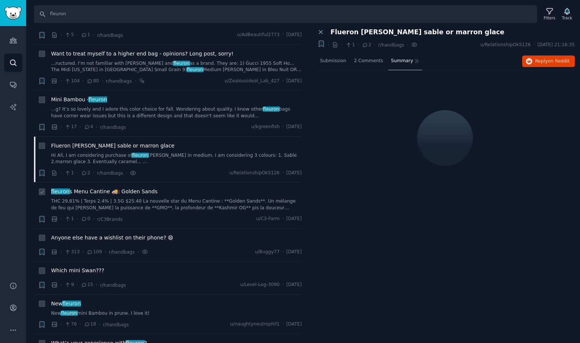
scroll to position [263, 0]
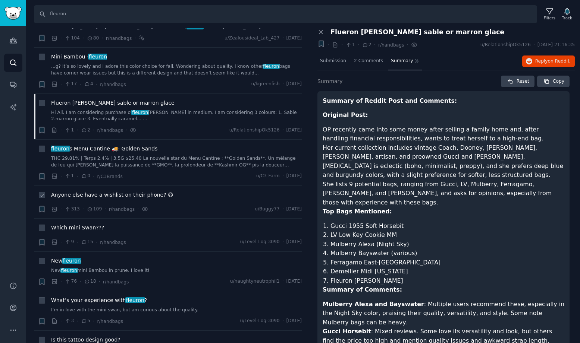
click at [111, 191] on span "Anyone else have a wishlist on their phone? 😄" at bounding box center [112, 195] width 122 height 8
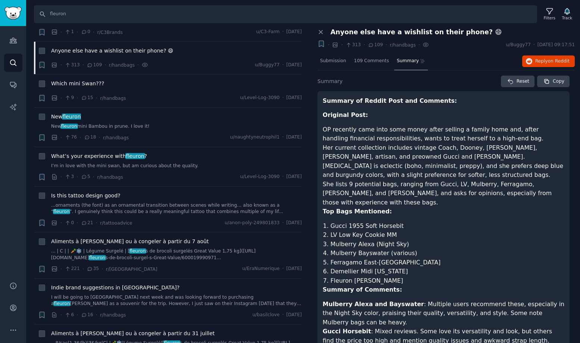
scroll to position [184, 0]
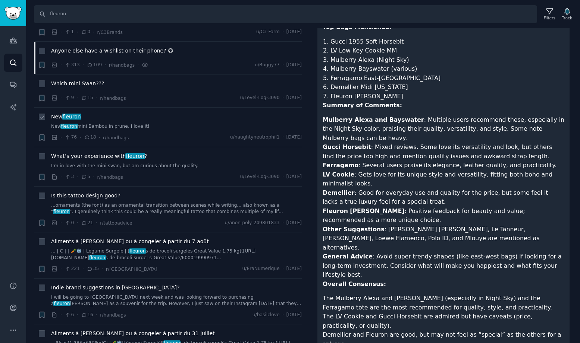
click at [58, 113] on span "New fleuron" at bounding box center [66, 117] width 30 height 8
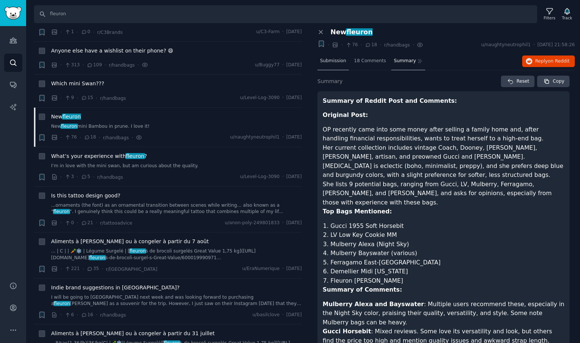
click at [328, 65] on div "Submission" at bounding box center [332, 62] width 31 height 18
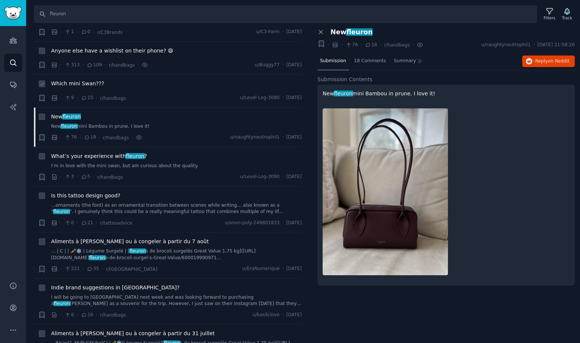
click at [90, 80] on span "Which mini Swan???" at bounding box center [77, 84] width 53 height 8
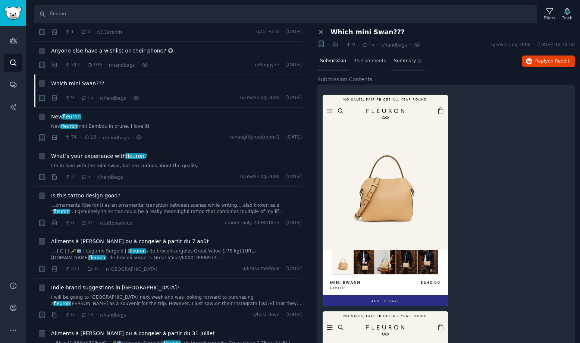
click at [401, 63] on span "Summary" at bounding box center [405, 61] width 22 height 7
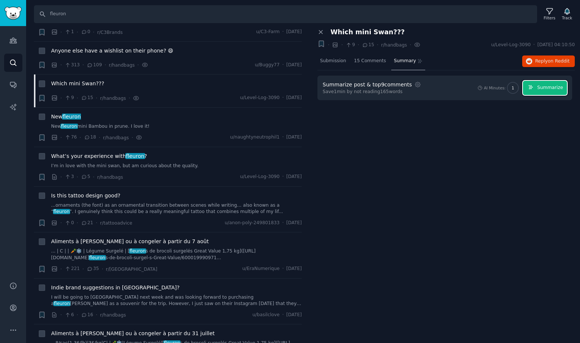
click at [549, 87] on span "Summarize" at bounding box center [550, 88] width 26 height 7
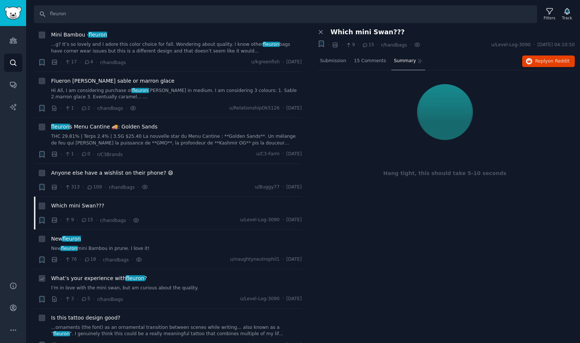
scroll to position [285, 0]
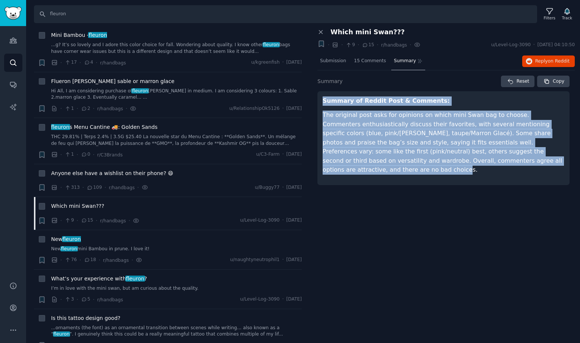
drag, startPoint x: 523, startPoint y: 163, endPoint x: 320, endPoint y: 98, distance: 213.5
click at [319, 98] on div "Summary of Reddit Post & Comments: The original post asks for opinions on which…" at bounding box center [443, 138] width 252 height 94
copy article "Summary of Reddit Post & Comments: The original post asks for opinions on which…"
click at [372, 158] on p "The original post asks for opinions on which mini Swan bag to choose. Commenter…" at bounding box center [443, 143] width 242 height 64
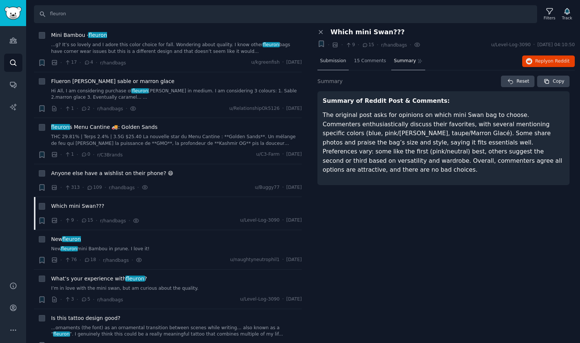
click at [331, 53] on div "Submission" at bounding box center [332, 62] width 31 height 18
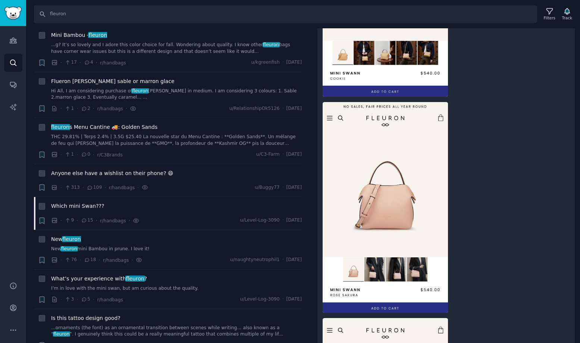
scroll to position [219, 0]
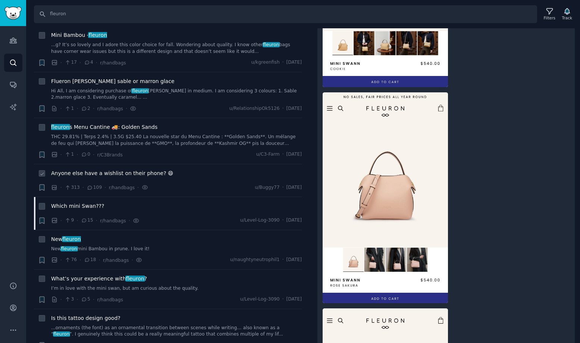
click at [140, 170] on span "Anyone else have a wishlist on their phone? 😄" at bounding box center [112, 174] width 122 height 8
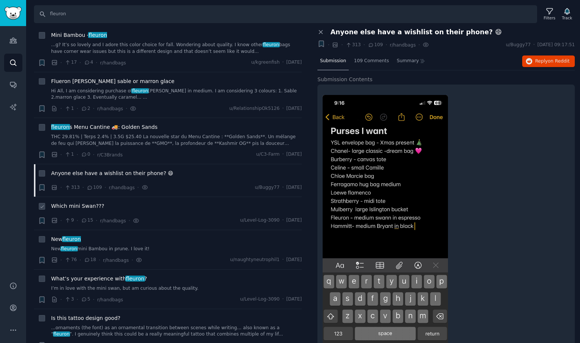
click at [86, 202] on span "Which mini Swan???" at bounding box center [77, 206] width 53 height 8
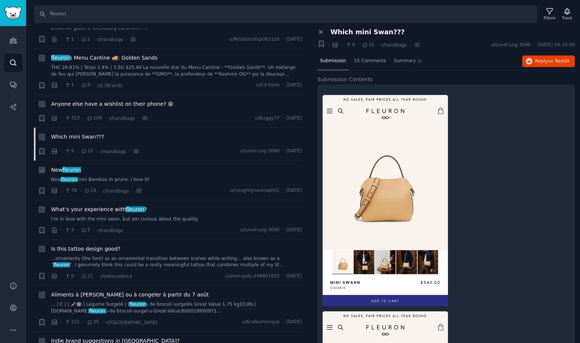
scroll to position [357, 0]
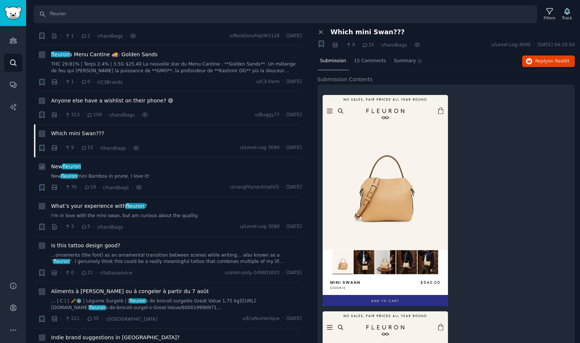
click at [68, 164] on span "fleuron" at bounding box center [72, 167] width 20 height 6
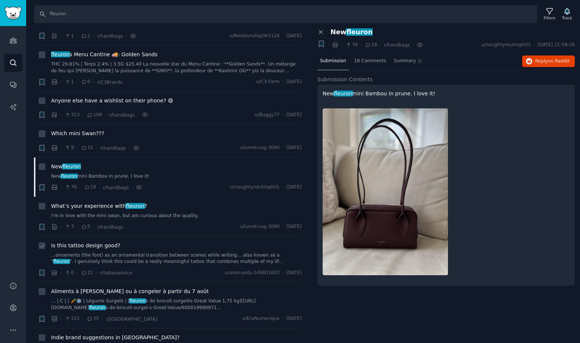
click at [96, 242] on span "Is this tattoo design good?" at bounding box center [85, 246] width 69 height 8
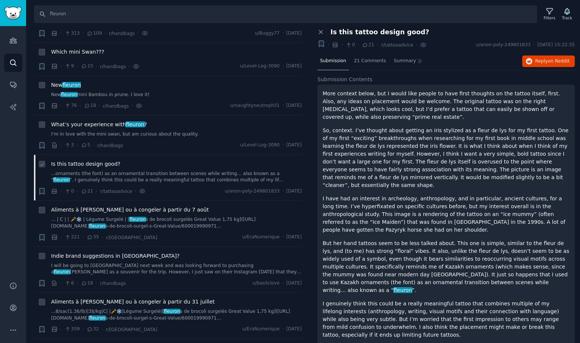
scroll to position [439, 0]
click at [125, 206] on span "Aliments à [PERSON_NAME] ou à congeler à partir du 7 août" at bounding box center [130, 210] width 158 height 8
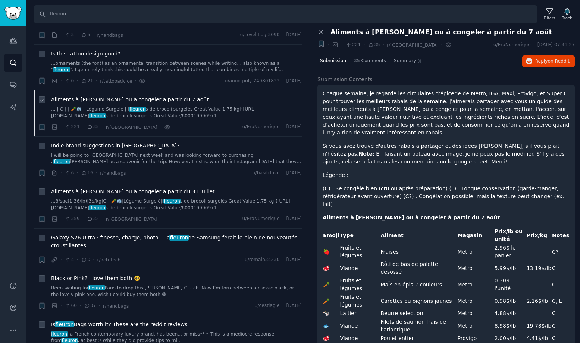
scroll to position [556, 0]
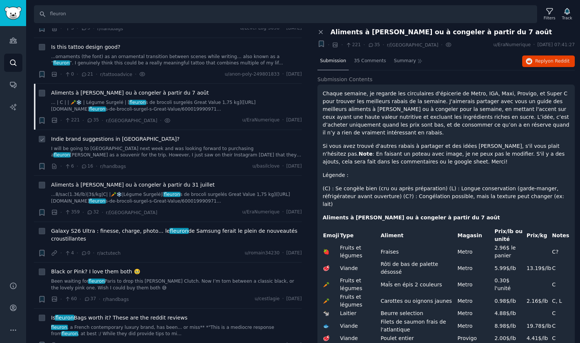
click at [114, 135] on span "Indie brand suggestions in [GEOGRAPHIC_DATA]?" at bounding box center [115, 139] width 129 height 8
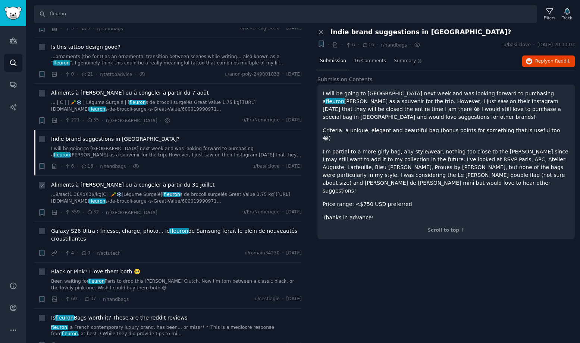
click at [133, 181] on span "Aliments à [PERSON_NAME] ou à congeler à partir du 31 juillet" at bounding box center [133, 185] width 164 height 8
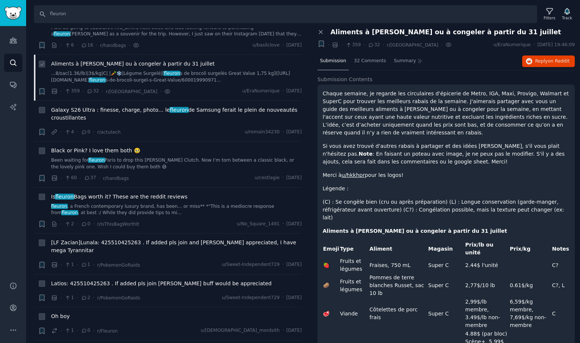
scroll to position [695, 0]
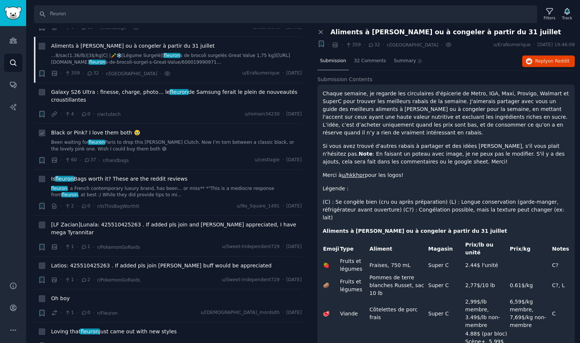
click at [118, 129] on span "Black or Pink? I love them both 🥹" at bounding box center [95, 133] width 89 height 8
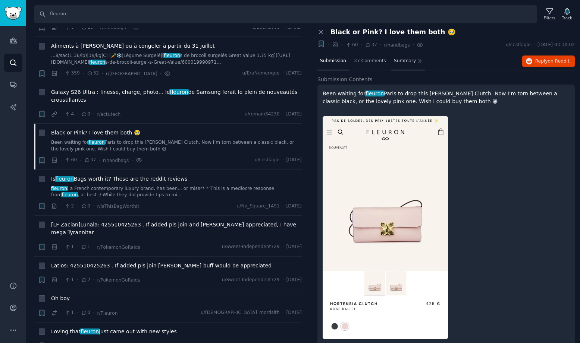
click at [408, 67] on div "Summary" at bounding box center [408, 62] width 34 height 18
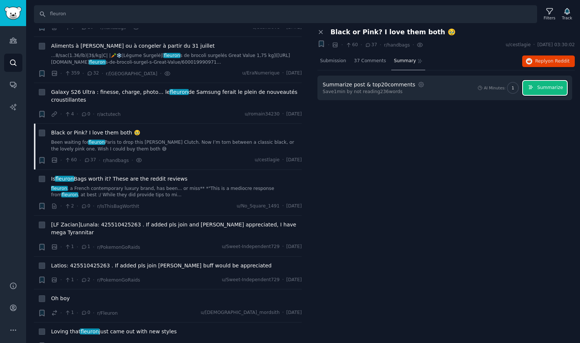
click at [551, 87] on span "Summarize" at bounding box center [550, 88] width 26 height 7
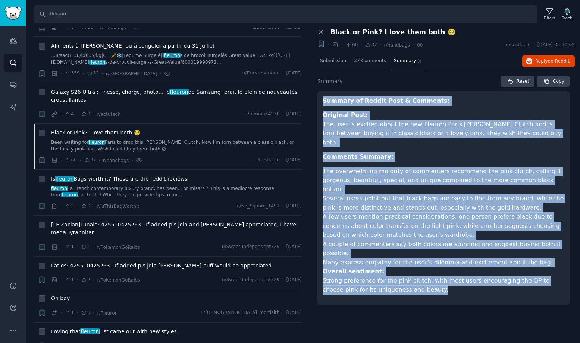
drag, startPoint x: 406, startPoint y: 263, endPoint x: 319, endPoint y: 98, distance: 185.9
click at [319, 98] on div "Summary of Reddit Post & Comments: Original Post: The user is excited about the…" at bounding box center [443, 198] width 252 height 214
copy article "Loremip do Sitame Cons & Adipisci: Elitsedd Eius: Tem inci ut laboree dolor mag…"
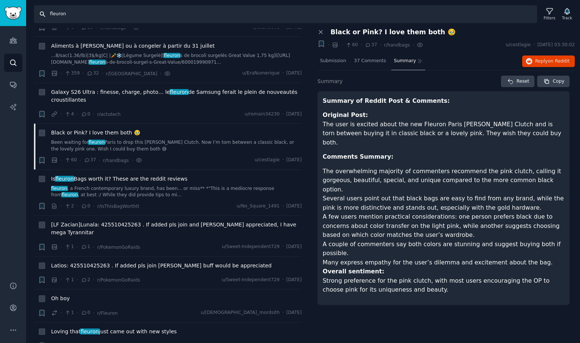
click at [86, 17] on input "fleuron" at bounding box center [285, 14] width 503 height 18
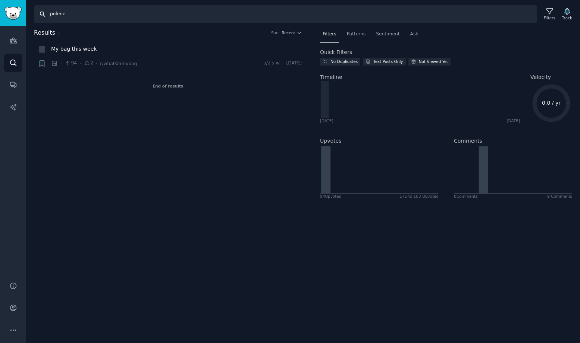
click at [77, 15] on input "polene" at bounding box center [285, 14] width 503 height 18
paste input "-[GEOGRAPHIC_DATA]"
click at [114, 10] on input "polene-[GEOGRAPHIC_DATA]" at bounding box center [285, 14] width 503 height 18
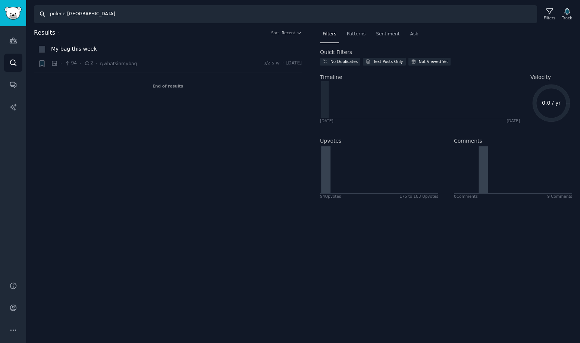
click at [114, 18] on input "polene-[GEOGRAPHIC_DATA]" at bounding box center [285, 14] width 503 height 18
type input "polene-[GEOGRAPHIC_DATA]"
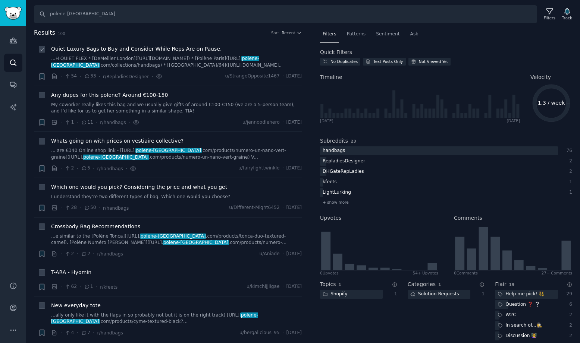
click at [187, 51] on span "Quiet Luxury Bags to Buy and Consider While Reps Are on Pause." at bounding box center [136, 49] width 170 height 8
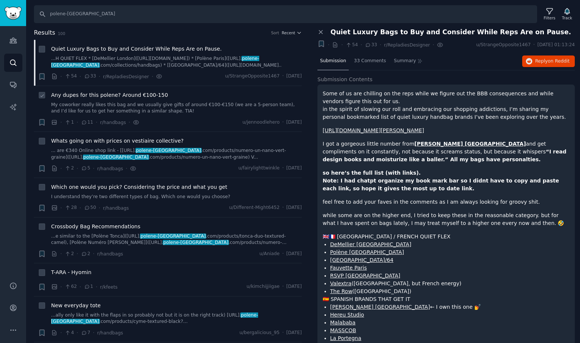
click at [144, 95] on span "Any dupes for this polene? Around €100-150" at bounding box center [109, 95] width 117 height 8
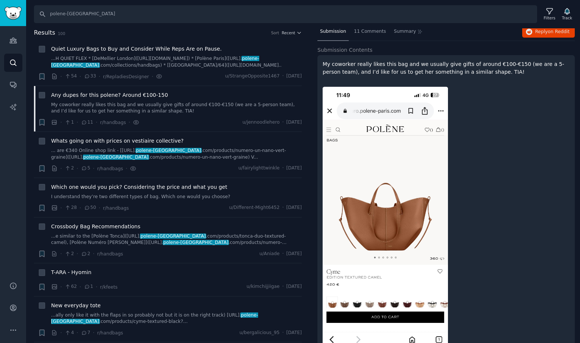
scroll to position [62, 0]
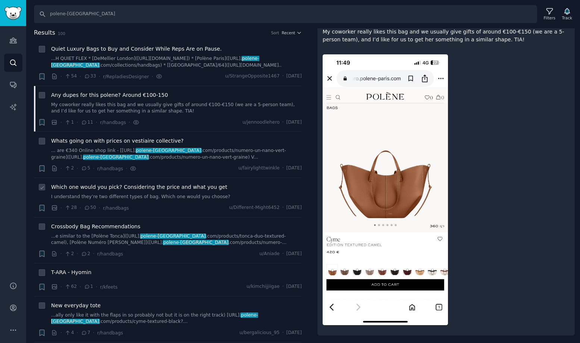
click at [129, 187] on span "Which one would you pick? Considering the price and what you get" at bounding box center [139, 187] width 176 height 8
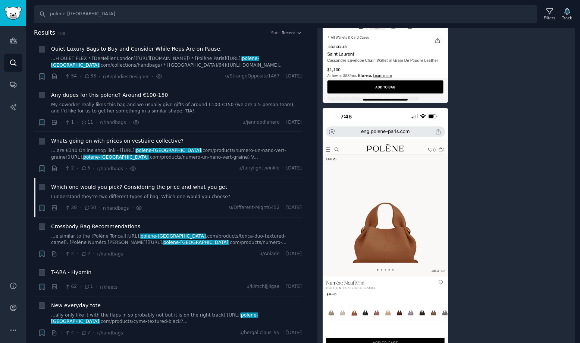
scroll to position [331, 0]
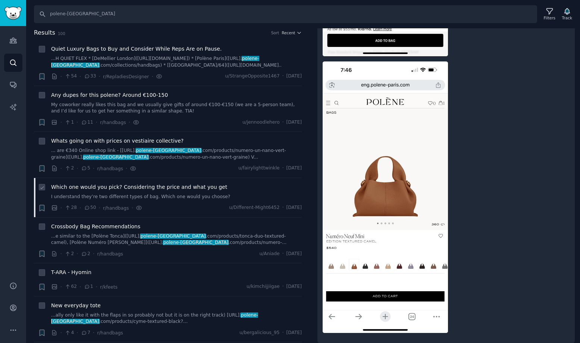
click at [179, 188] on span "Which one would you pick? Considering the price and what you get" at bounding box center [139, 187] width 176 height 8
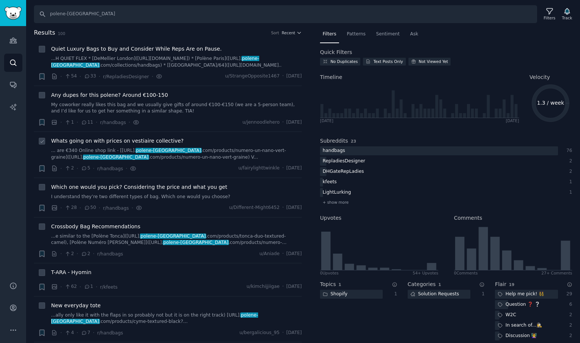
click at [149, 142] on span "Whats going on with prices on vestiaire collective?" at bounding box center [117, 141] width 132 height 8
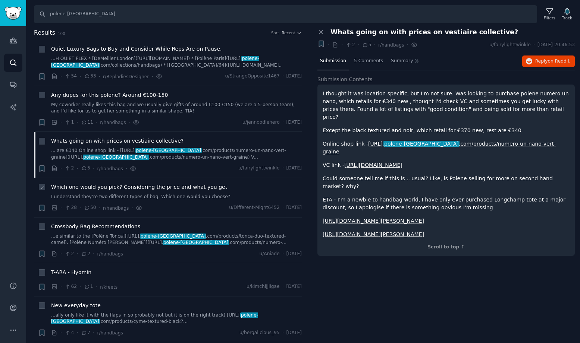
click at [136, 186] on span "Which one would you pick? Considering the price and what you get" at bounding box center [139, 187] width 176 height 8
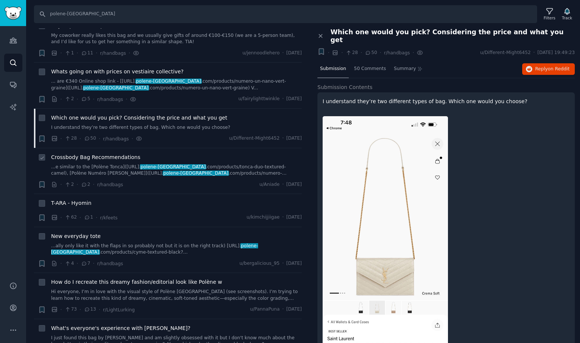
scroll to position [71, 0]
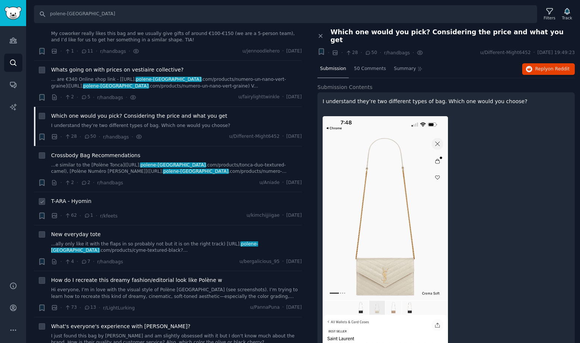
click at [87, 205] on span "T-ARA - Hyomin" at bounding box center [71, 202] width 40 height 8
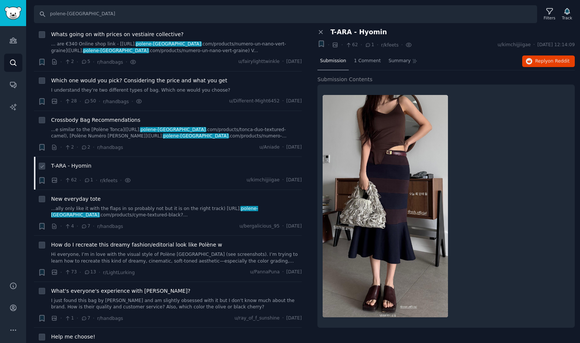
scroll to position [156, 0]
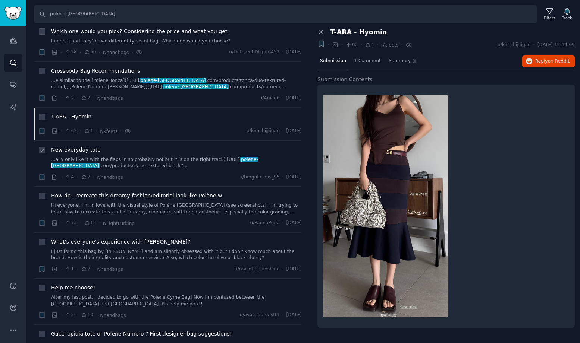
click at [82, 150] on span "New everyday tote" at bounding box center [76, 150] width 50 height 8
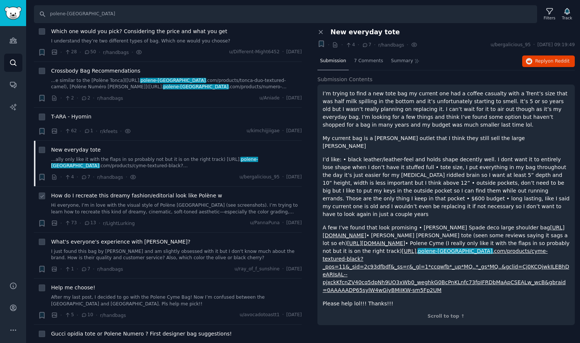
click at [141, 195] on span "How do I recreate this dreamy fashion/editorial look like Polène w" at bounding box center [136, 196] width 171 height 8
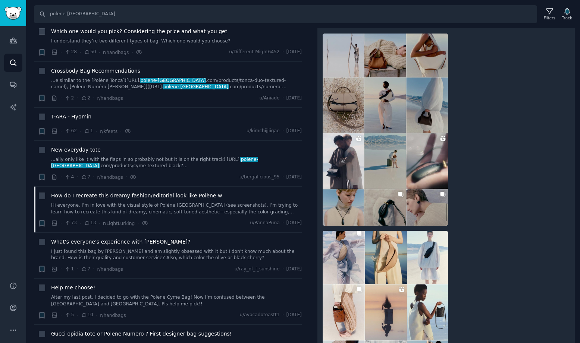
scroll to position [358, 0]
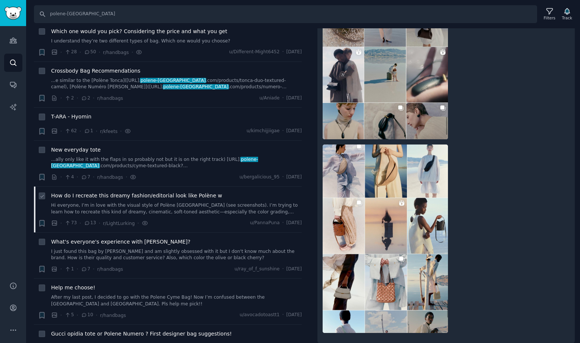
click at [135, 196] on span "How do I recreate this dreamy fashion/editorial look like Polène w" at bounding box center [136, 196] width 171 height 8
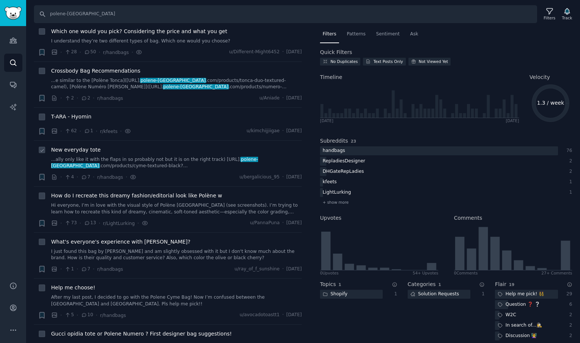
click at [93, 149] on span "New everyday tote" at bounding box center [76, 150] width 50 height 8
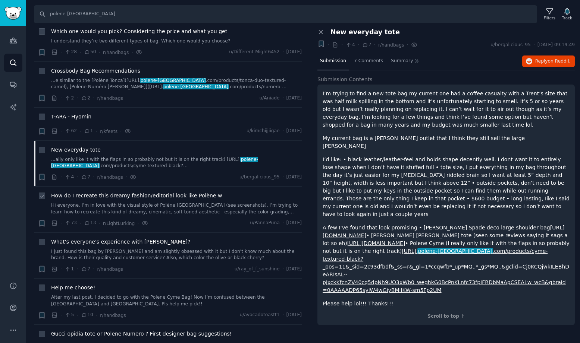
click at [123, 196] on span "How do I recreate this dreamy fashion/editorial look like Polène w" at bounding box center [136, 196] width 171 height 8
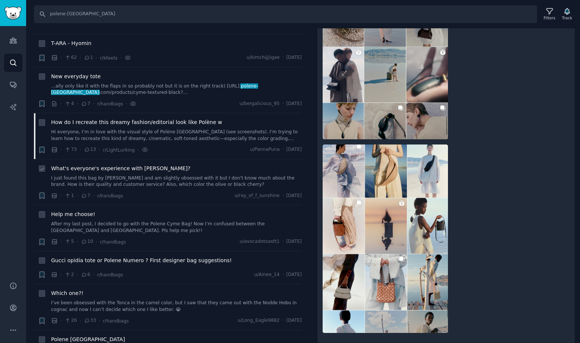
scroll to position [300, 0]
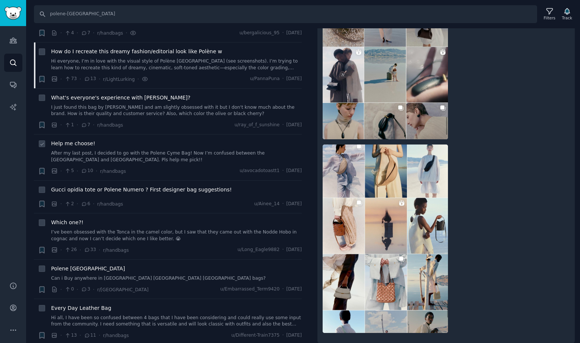
click at [78, 145] on span "Help me choose!" at bounding box center [73, 144] width 44 height 8
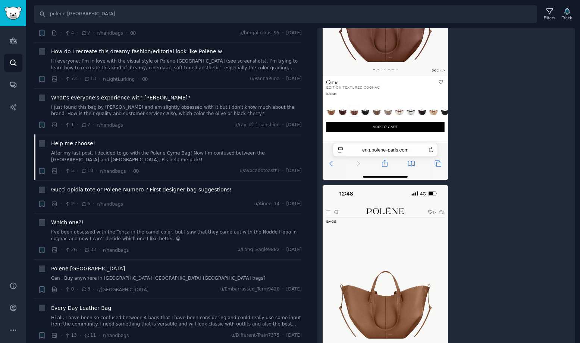
scroll to position [339, 0]
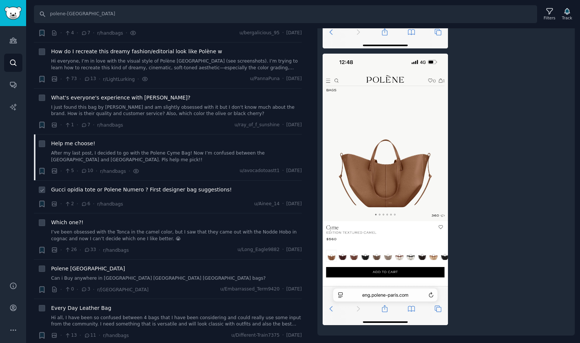
click at [137, 189] on span "Gucci opidia tote or Polene Numero ? First designer bag suggestions!" at bounding box center [141, 190] width 180 height 8
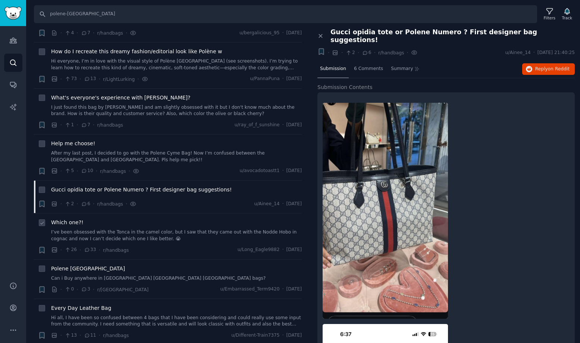
click at [72, 225] on span "Which one?!" at bounding box center [67, 223] width 32 height 8
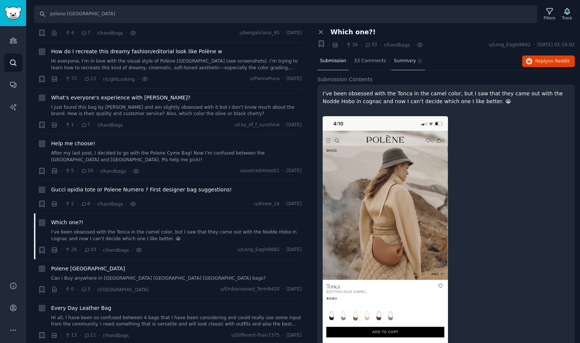
click at [407, 61] on span "Summary" at bounding box center [405, 61] width 22 height 7
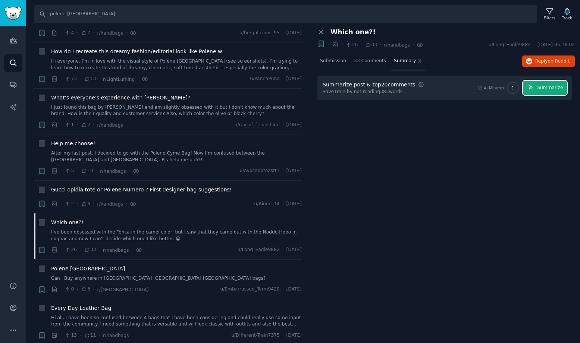
click at [545, 88] on span "Summarize" at bounding box center [550, 88] width 26 height 7
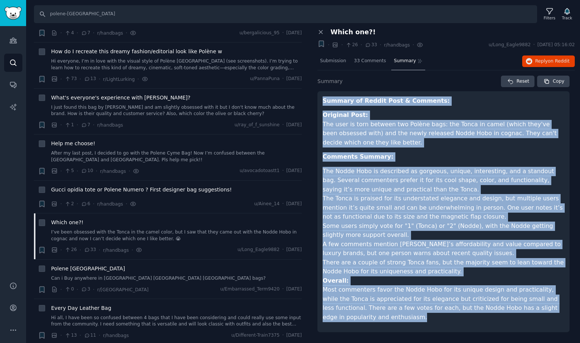
drag, startPoint x: 324, startPoint y: 99, endPoint x: 411, endPoint y: 354, distance: 270.0
click at [411, 343] on html "Audiences Search Conversations AI Reports Help Account More Search polene-[GEOG…" at bounding box center [290, 171] width 580 height 343
copy article "Loremip do Sitame Cons & Adipisci: Elitsedd Eius: Tem inci ut labo etdolor mag …"
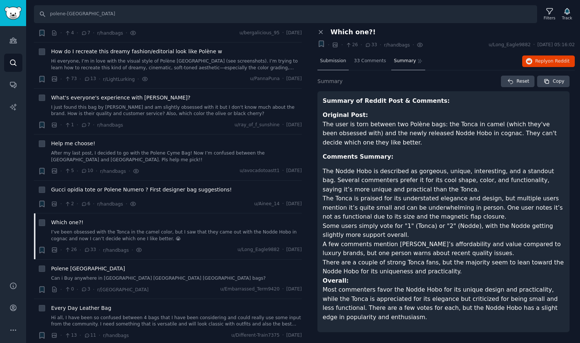
click at [338, 59] on span "Submission" at bounding box center [333, 61] width 26 height 7
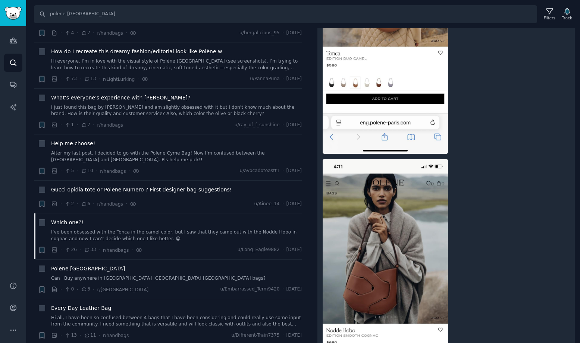
scroll to position [234, 0]
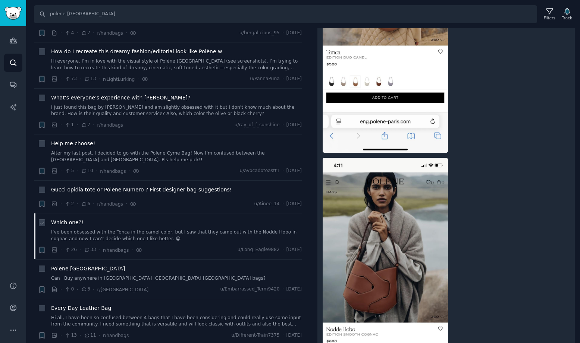
click at [73, 221] on span "Which one?!" at bounding box center [67, 223] width 32 height 8
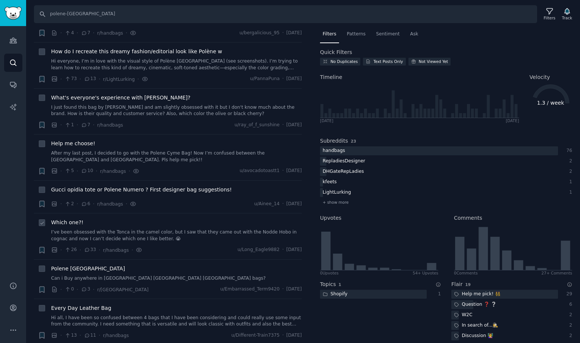
click at [73, 221] on span "Which one?!" at bounding box center [67, 223] width 32 height 8
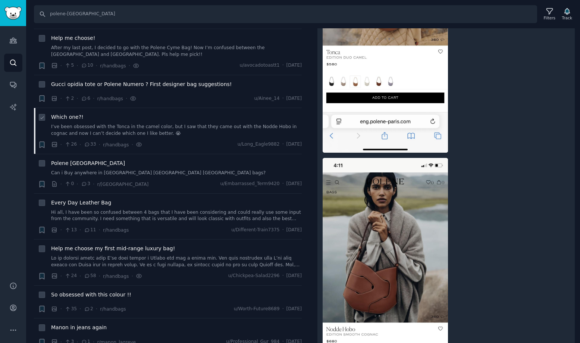
scroll to position [416, 0]
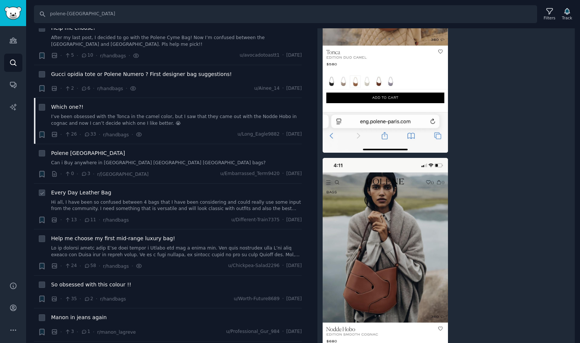
click at [82, 195] on span "Every Day Leather Bag" at bounding box center [81, 193] width 60 height 8
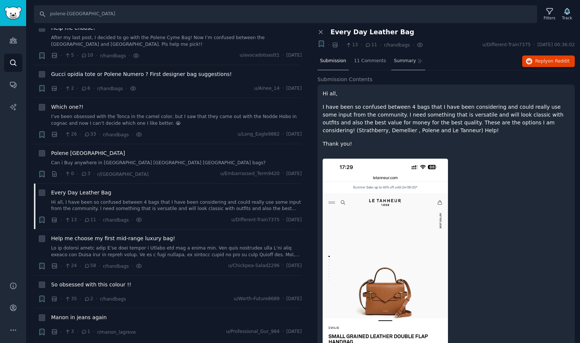
click at [404, 66] on div "Summary" at bounding box center [408, 62] width 34 height 18
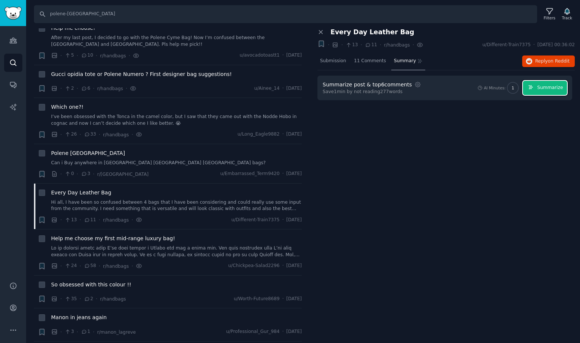
click at [549, 91] on span "Summarize" at bounding box center [550, 88] width 26 height 7
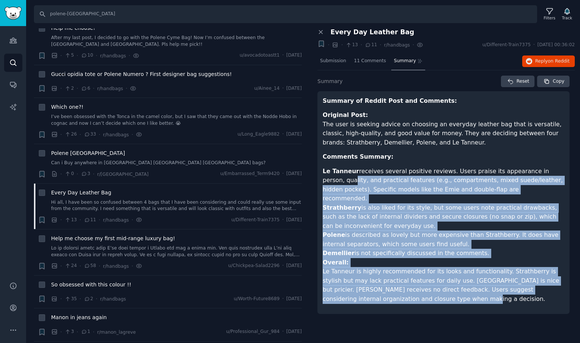
drag, startPoint x: 380, startPoint y: 292, endPoint x: 319, endPoint y: 149, distance: 155.1
click at [320, 150] on div "Summary of Reddit Post and Comments: Original Post: The user is seeking advice …" at bounding box center [443, 202] width 252 height 223
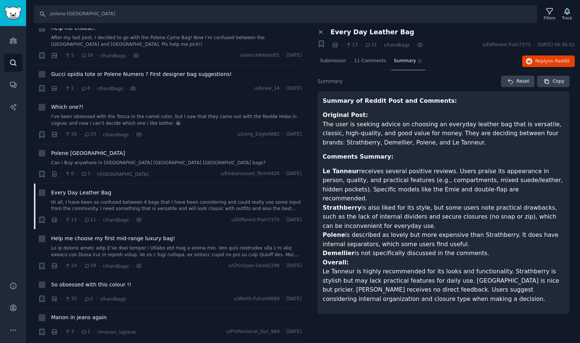
click at [321, 99] on div "Summary of Reddit Post and Comments: Original Post: The user is seeking advice …" at bounding box center [443, 202] width 252 height 223
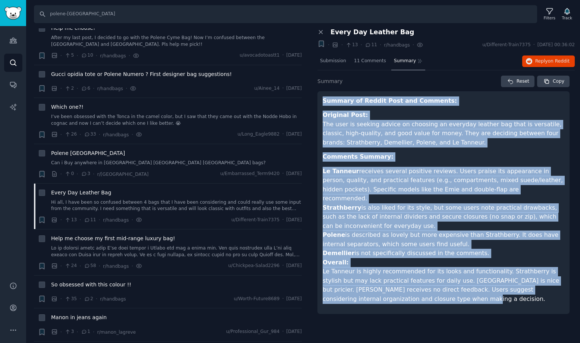
drag, startPoint x: 322, startPoint y: 100, endPoint x: 388, endPoint y: 291, distance: 202.3
click at [388, 291] on article "Summary of Reddit Post and Comments: Original Post: The user is seeking advice …" at bounding box center [443, 203] width 242 height 213
click at [140, 238] on span "Help me choose my first mid-range luxury bag!" at bounding box center [113, 239] width 124 height 8
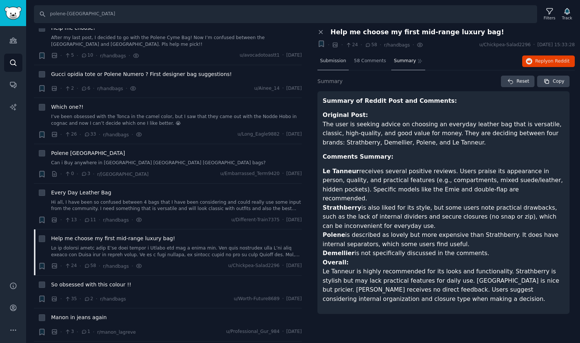
click at [335, 60] on span "Submission" at bounding box center [333, 61] width 26 height 7
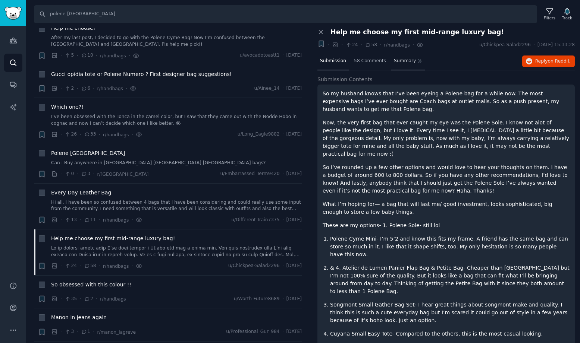
click at [404, 61] on span "Summary" at bounding box center [405, 61] width 22 height 7
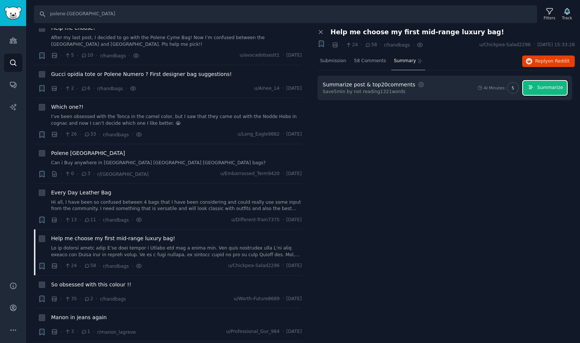
click at [529, 89] on button "Summarize" at bounding box center [545, 88] width 44 height 15
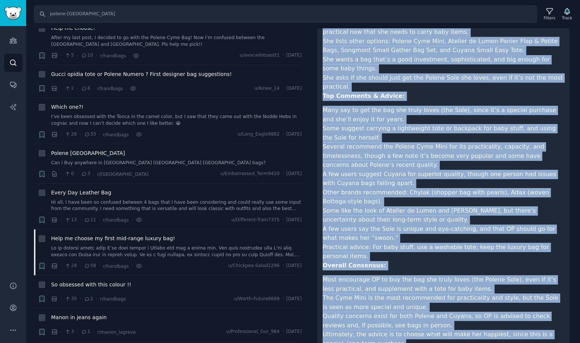
scroll to position [143, 0]
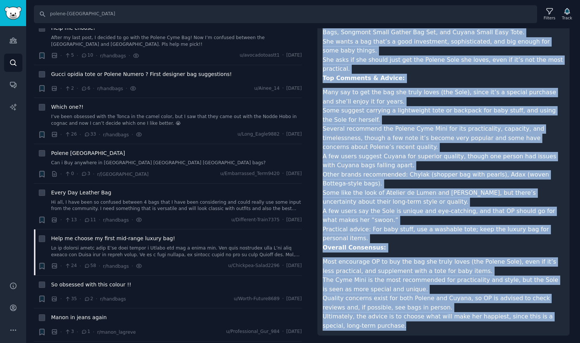
drag, startPoint x: 323, startPoint y: 100, endPoint x: 445, endPoint y: 327, distance: 258.6
click at [445, 327] on article "Summary of Reddit Post and Comments: Original Post: OP is looking for her first…" at bounding box center [443, 142] width 242 height 377
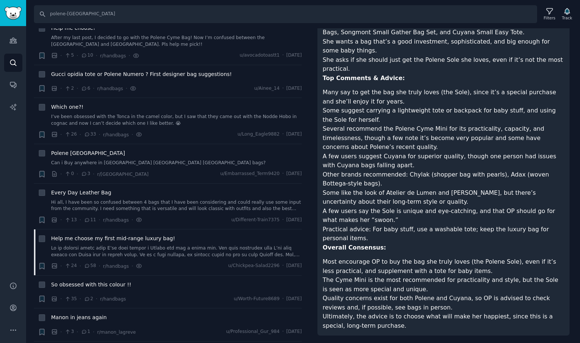
click at [360, 167] on li "A few users suggest Cuyana for superior quality, though one person had issues w…" at bounding box center [443, 161] width 242 height 18
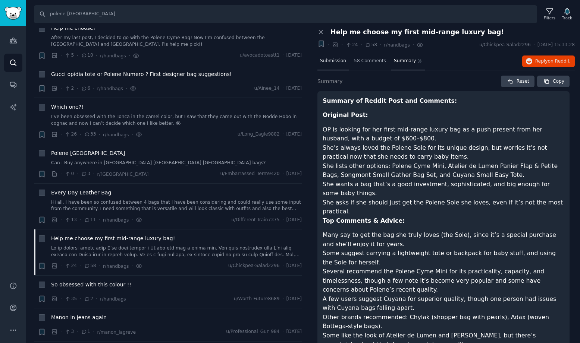
click at [331, 58] on span "Submission" at bounding box center [333, 61] width 26 height 7
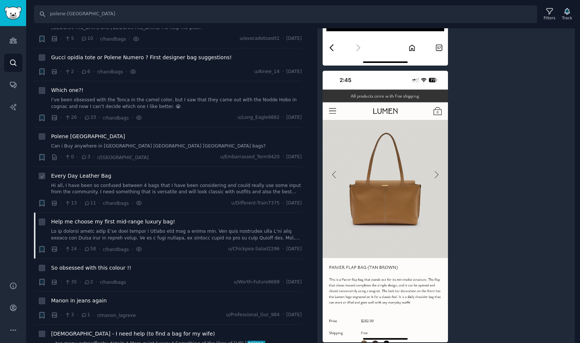
scroll to position [433, 0]
click at [125, 221] on span "Help me choose my first mid-range luxury bag!" at bounding box center [113, 221] width 124 height 8
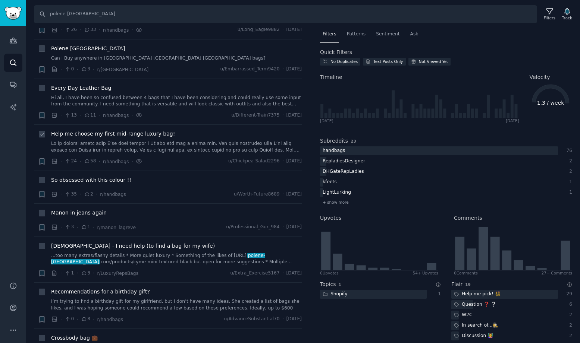
scroll to position [523, 0]
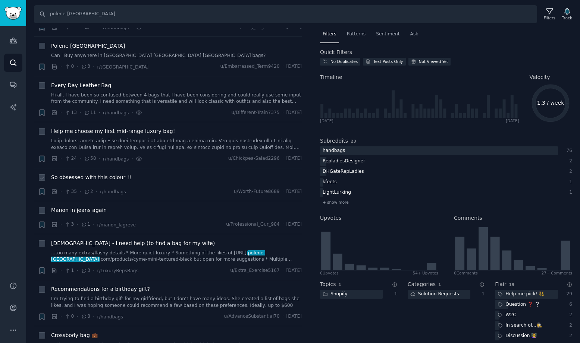
click at [105, 176] on span "So obsessed with this colour !!" at bounding box center [91, 178] width 80 height 8
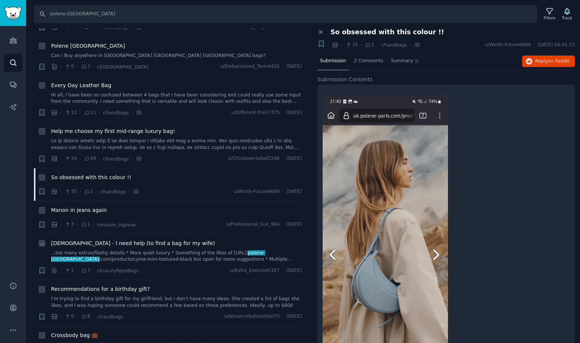
click at [105, 237] on li "+ [DEMOGRAPHIC_DATA] - I need help (to find a bag for my wife) ...too many extr…" at bounding box center [168, 257] width 268 height 46
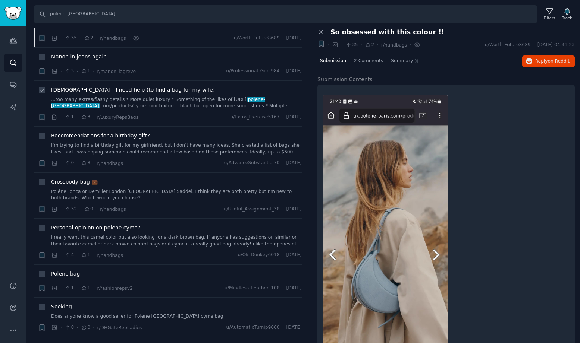
scroll to position [678, 0]
click at [78, 183] on span "Crossbody bag 💼" at bounding box center [74, 181] width 47 height 8
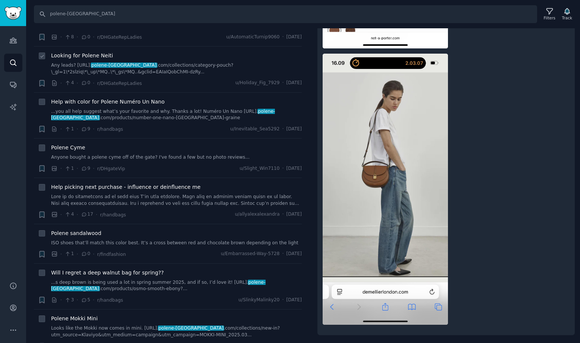
scroll to position [970, 0]
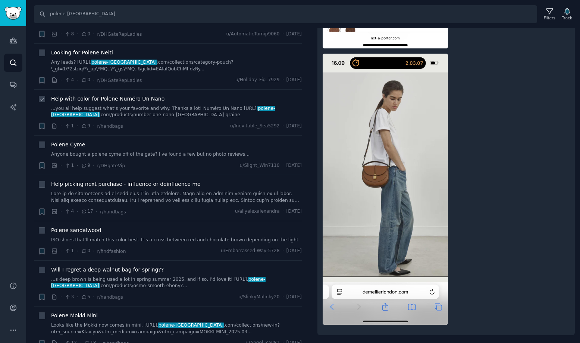
click at [93, 100] on span "Help with color for Polene Numéro Un Nano" at bounding box center [107, 99] width 113 height 8
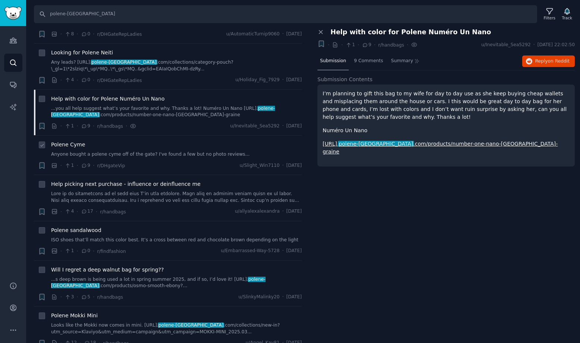
click at [72, 145] on span "Polene Cyme" at bounding box center [68, 145] width 34 height 8
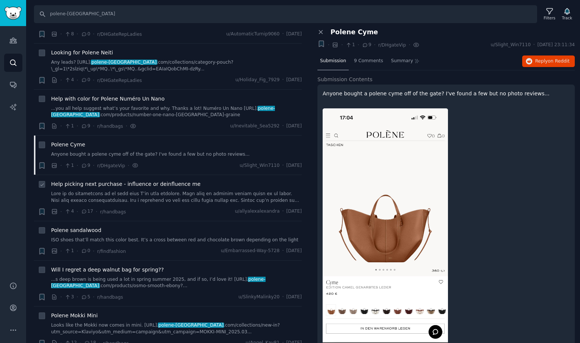
click at [104, 186] on span "Help picking next purchase - influence or deinfluence me" at bounding box center [125, 184] width 149 height 8
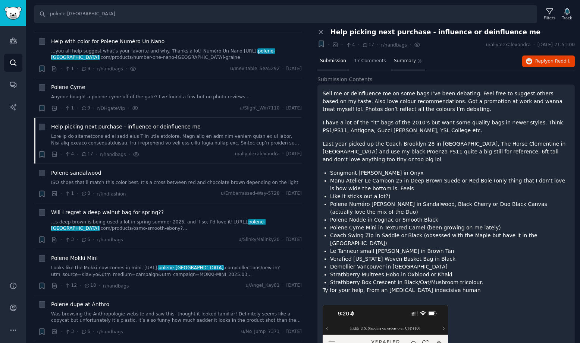
click at [406, 61] on span "Summary" at bounding box center [405, 61] width 22 height 7
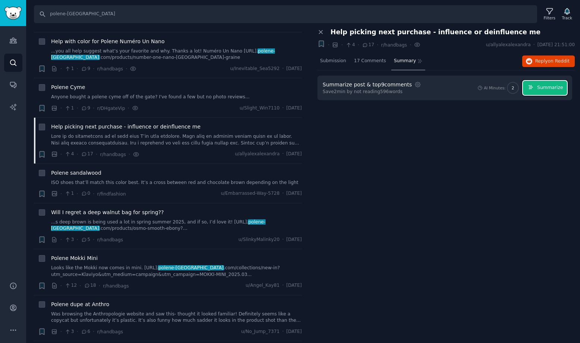
click at [549, 88] on span "Summarize" at bounding box center [550, 88] width 26 height 7
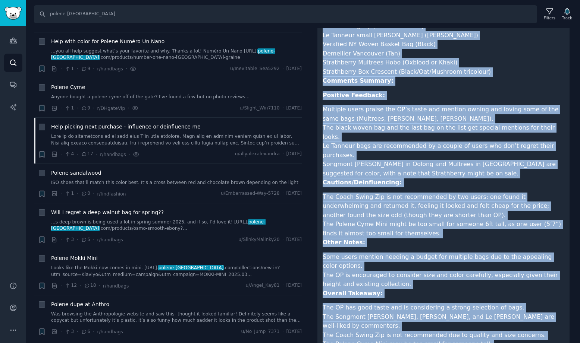
scroll to position [237, 0]
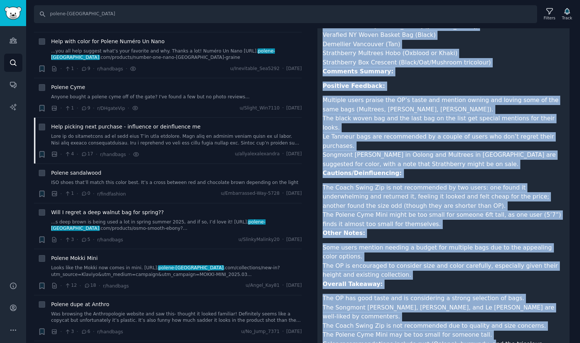
drag, startPoint x: 324, startPoint y: 101, endPoint x: 481, endPoint y: 318, distance: 268.2
click at [481, 318] on article "Summary of Reddit Post & Comments: Original Post: The user, celebrating a work …" at bounding box center [443, 118] width 242 height 517
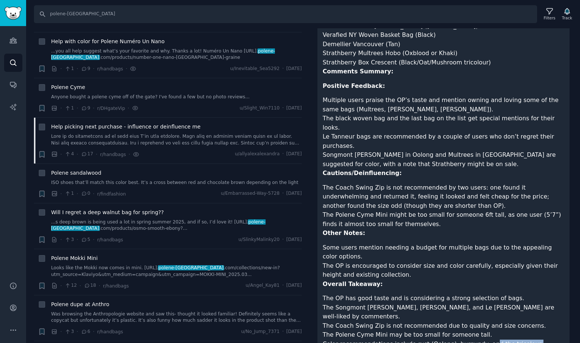
drag, startPoint x: 481, startPoint y: 318, endPoint x: 524, endPoint y: 333, distance: 45.6
click at [527, 332] on div "Summary of Reddit Post & Comments: Original Post: The user, celebrating a work …" at bounding box center [443, 118] width 252 height 527
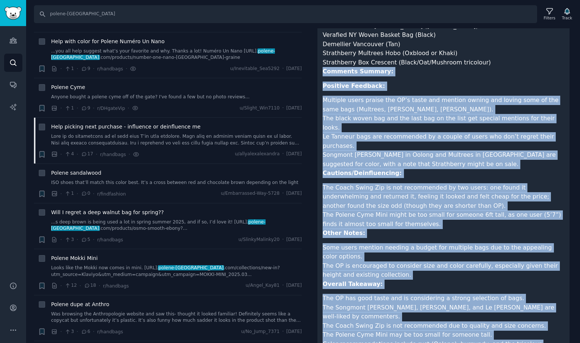
drag, startPoint x: 562, startPoint y: 326, endPoint x: 317, endPoint y: 57, distance: 363.9
click at [318, 58] on div "Summary of Reddit Post & Comments: Original Post: The user, celebrating a work …" at bounding box center [443, 118] width 252 height 527
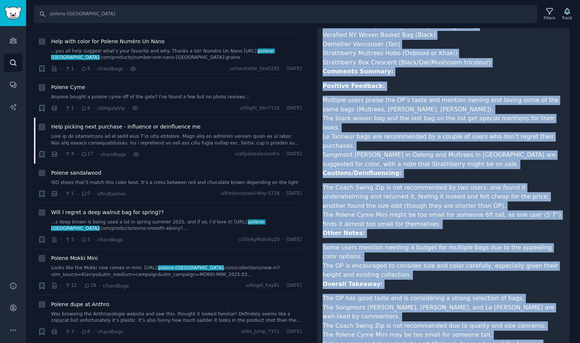
drag, startPoint x: 323, startPoint y: 99, endPoint x: 586, endPoint y: 340, distance: 355.9
click at [579, 340] on html "Audiences Search Conversations AI Reports Help Account More Search polene-[GEOG…" at bounding box center [290, 171] width 580 height 343
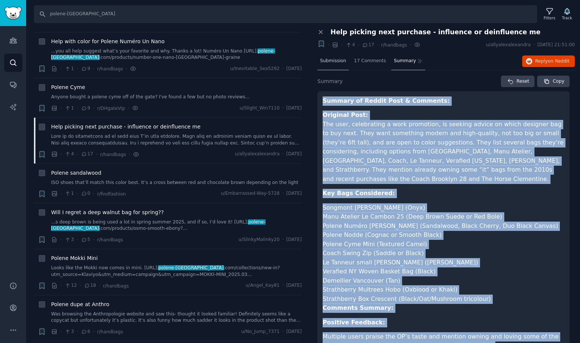
click at [332, 61] on span "Submission" at bounding box center [333, 61] width 26 height 7
